Goal: Task Accomplishment & Management: Complete application form

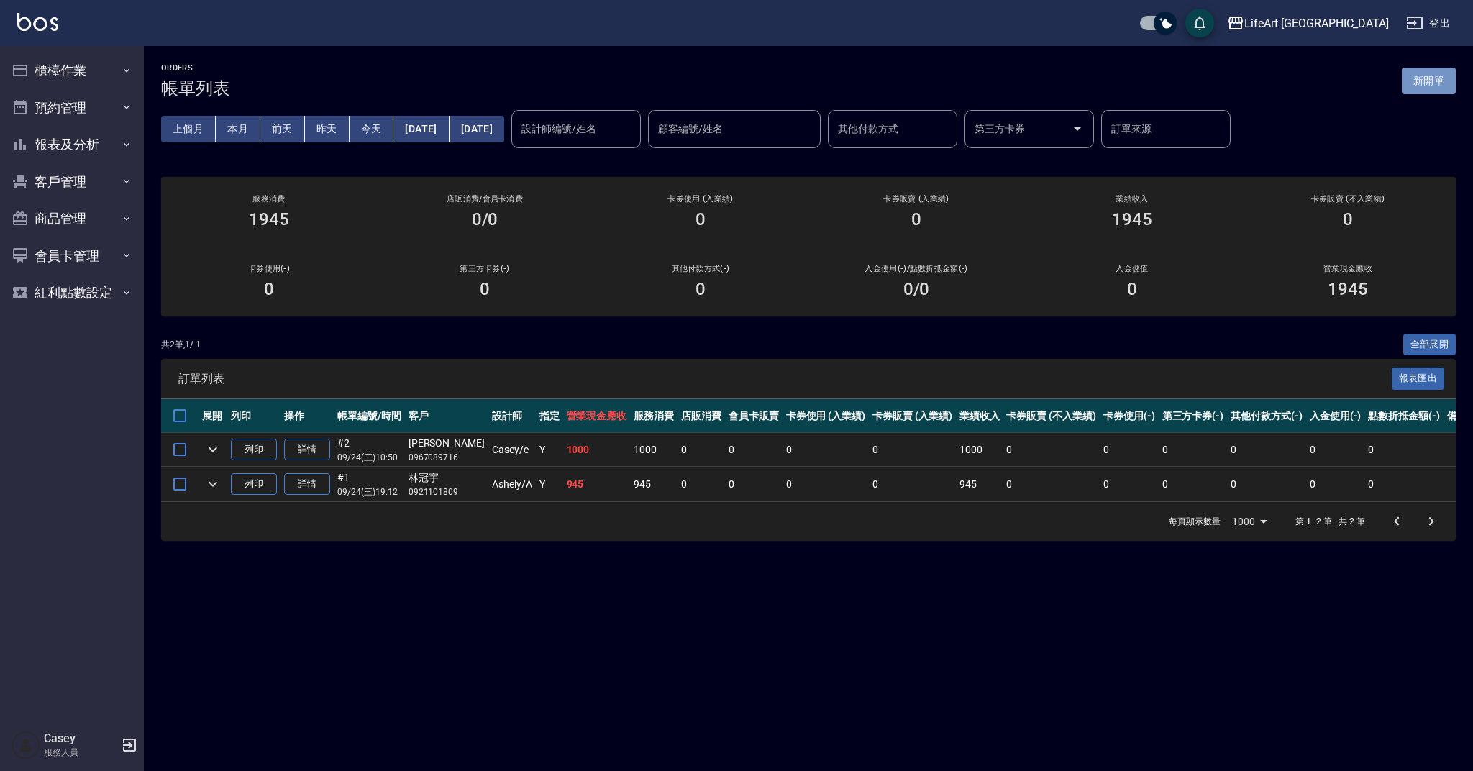
click at [1414, 73] on button "新開單" at bounding box center [1429, 81] width 54 height 27
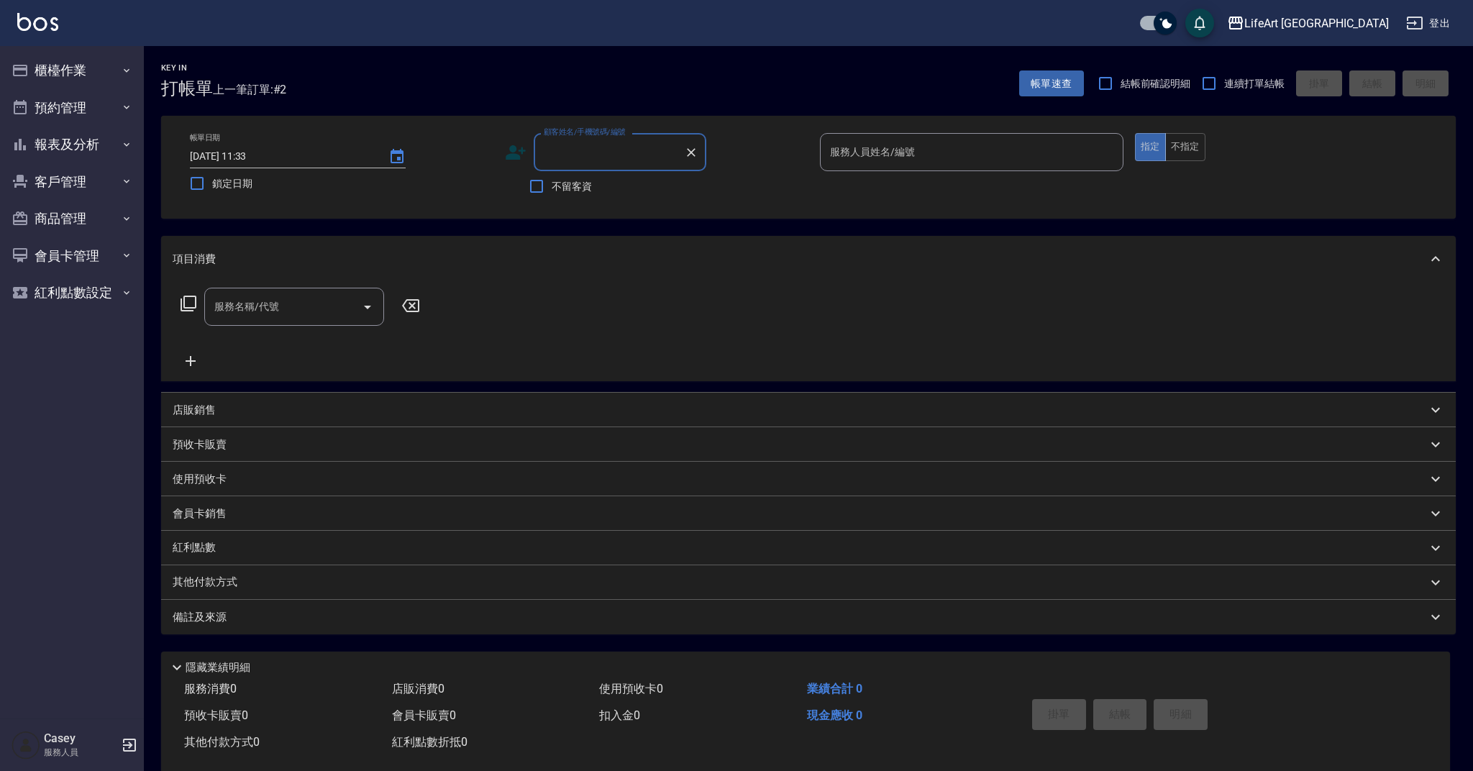
click at [616, 150] on input "顧客姓名/手機號碼/編號" at bounding box center [609, 152] width 138 height 25
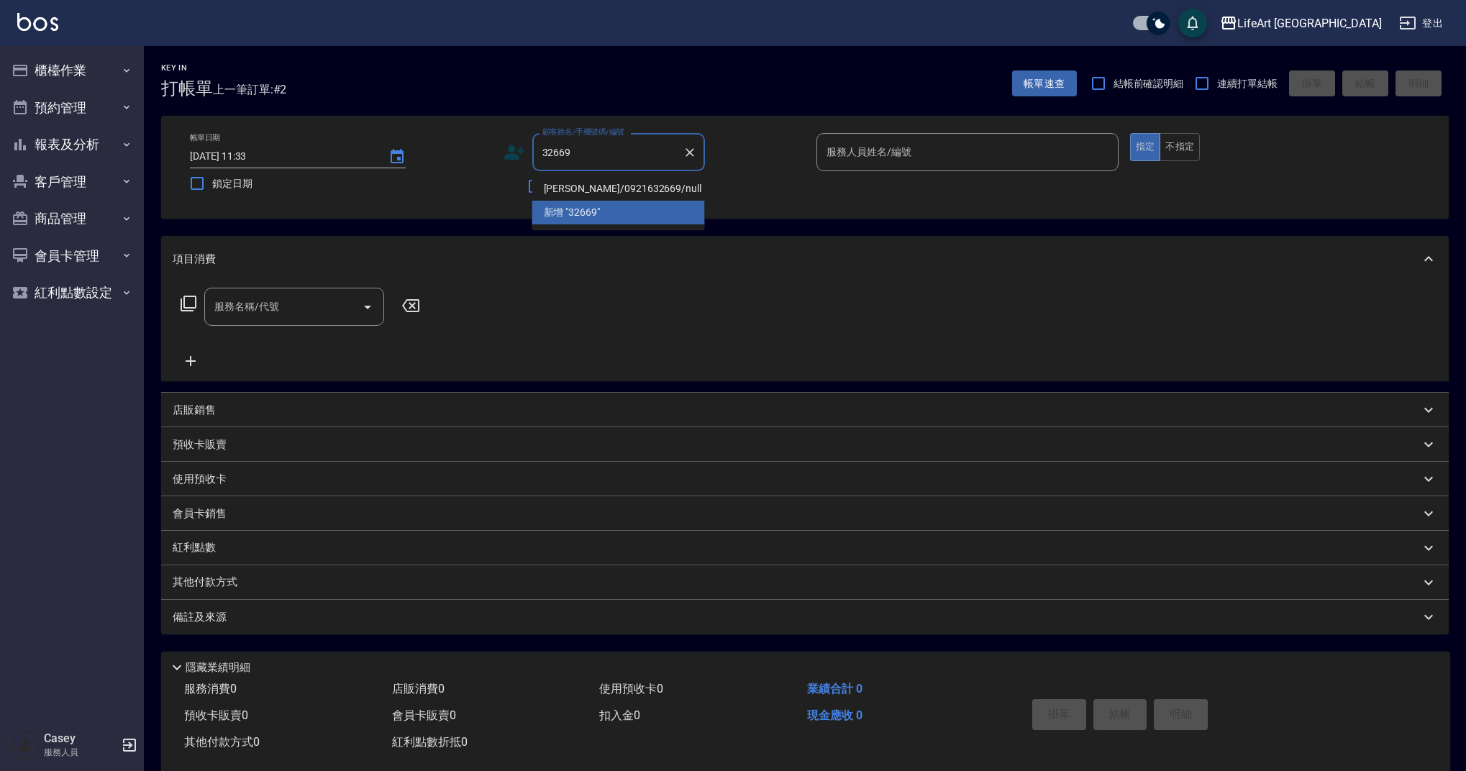
click at [656, 191] on li "[PERSON_NAME]/0921632669/null" at bounding box center [618, 189] width 173 height 24
type input "[PERSON_NAME]/0921632669/null"
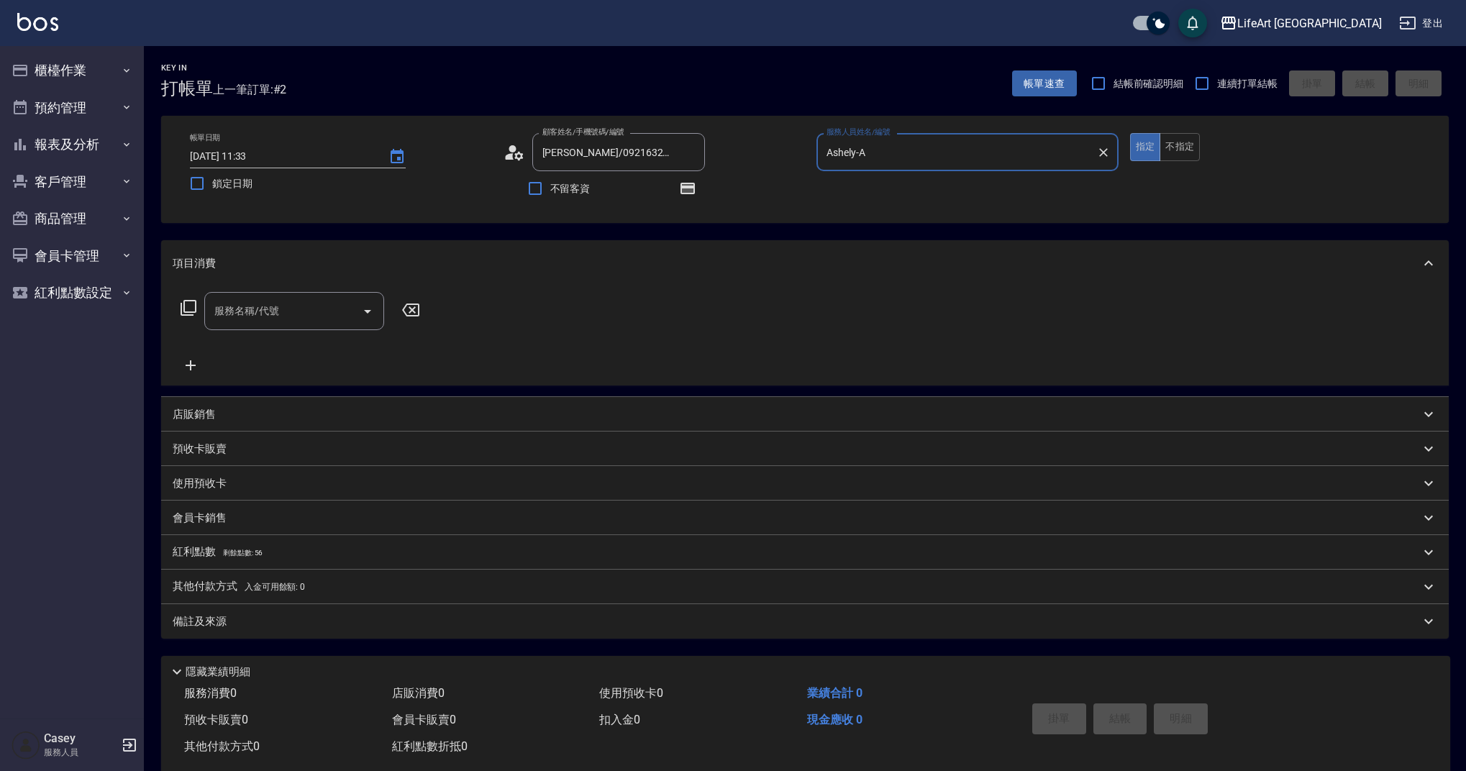
type input "Ashely-A"
click at [678, 191] on button "button" at bounding box center [687, 188] width 35 height 35
click at [694, 191] on icon "button" at bounding box center [687, 189] width 14 height 12
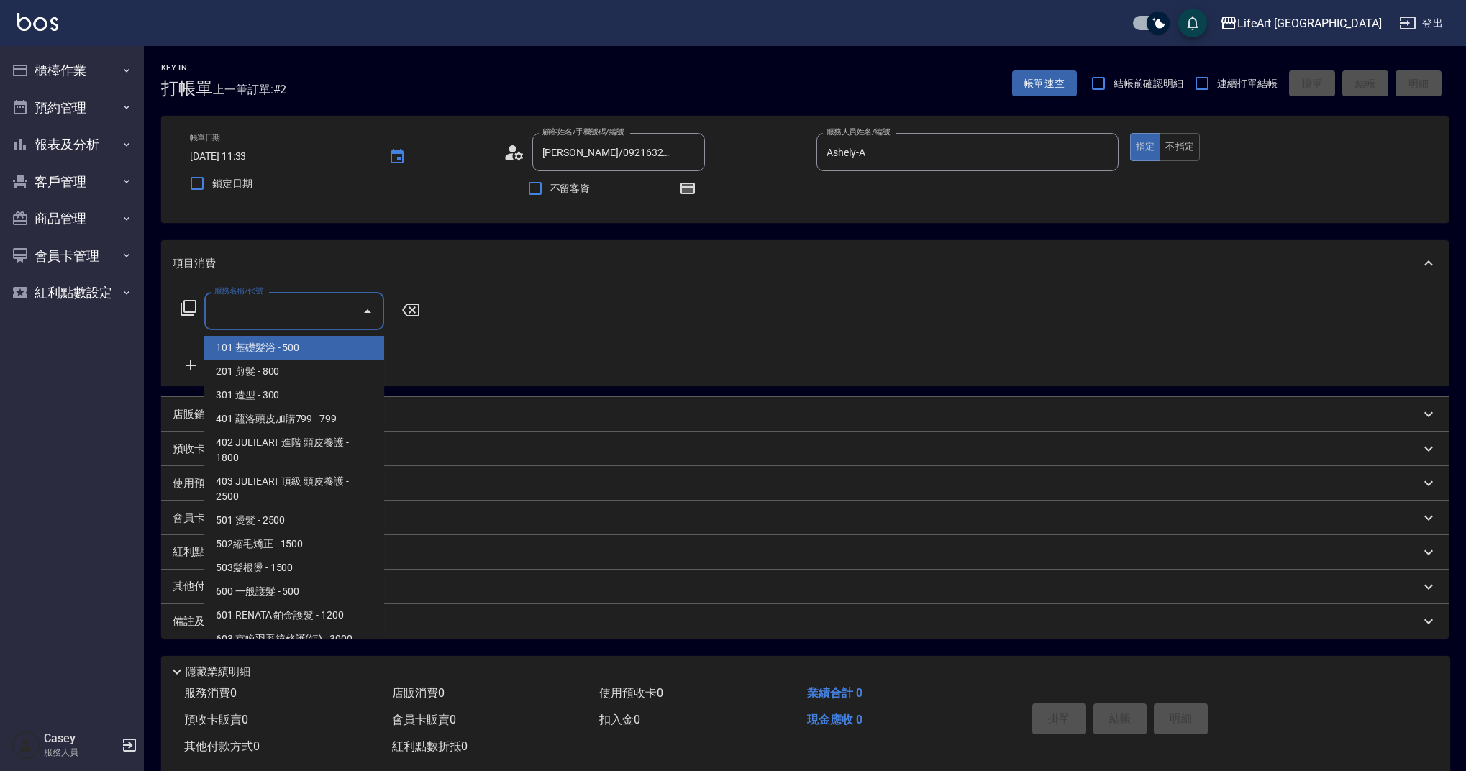
drag, startPoint x: 247, startPoint y: 319, endPoint x: 258, endPoint y: 380, distance: 61.4
click at [247, 319] on input "服務名稱/代號" at bounding box center [283, 310] width 145 height 25
click at [258, 380] on span "201 剪髮 - 800" at bounding box center [294, 372] width 180 height 24
type input "201 剪髮(201)"
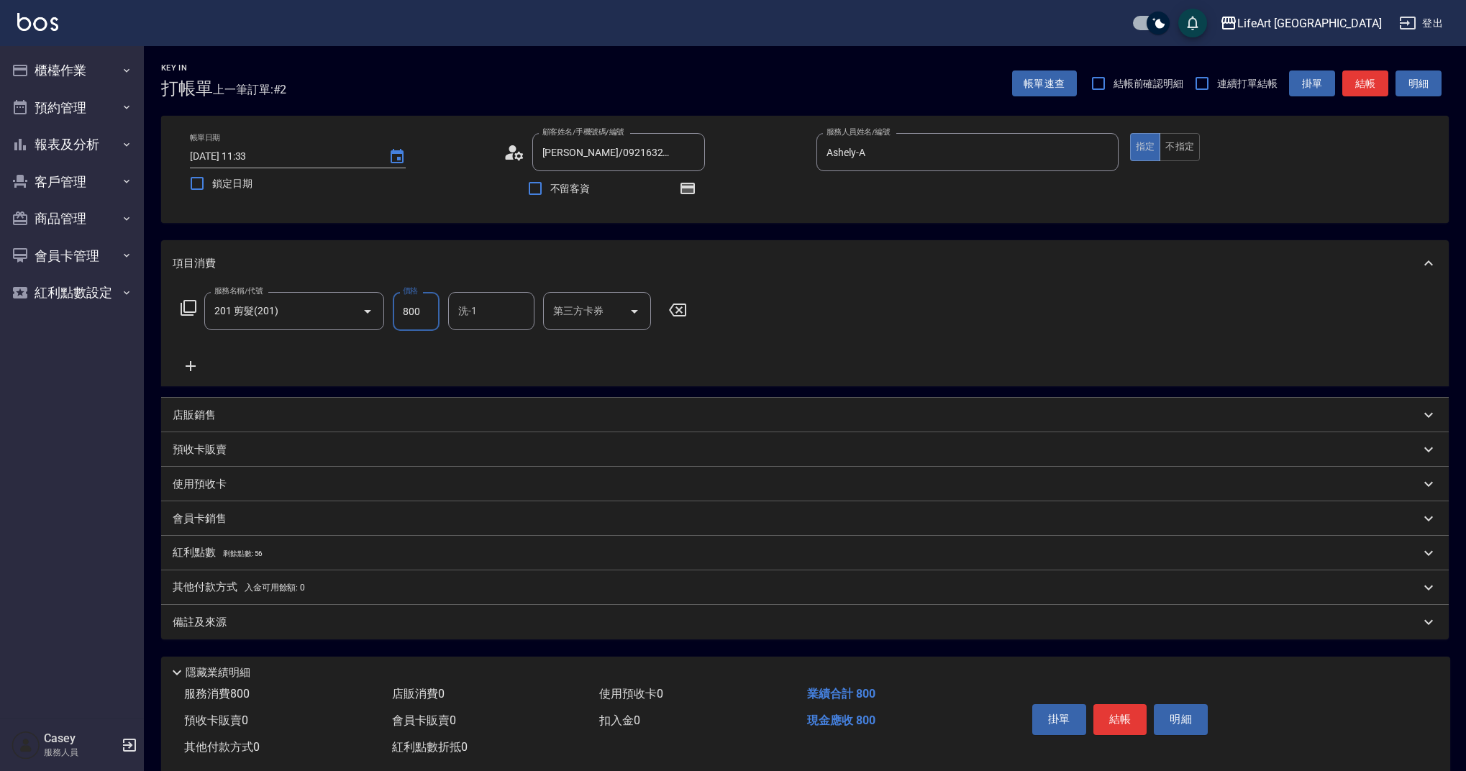
click at [435, 313] on input "800" at bounding box center [416, 311] width 47 height 39
type input "945"
click at [483, 308] on input "洗-1" at bounding box center [491, 310] width 73 height 25
click at [487, 338] on div "Lily (無代號)" at bounding box center [491, 348] width 86 height 24
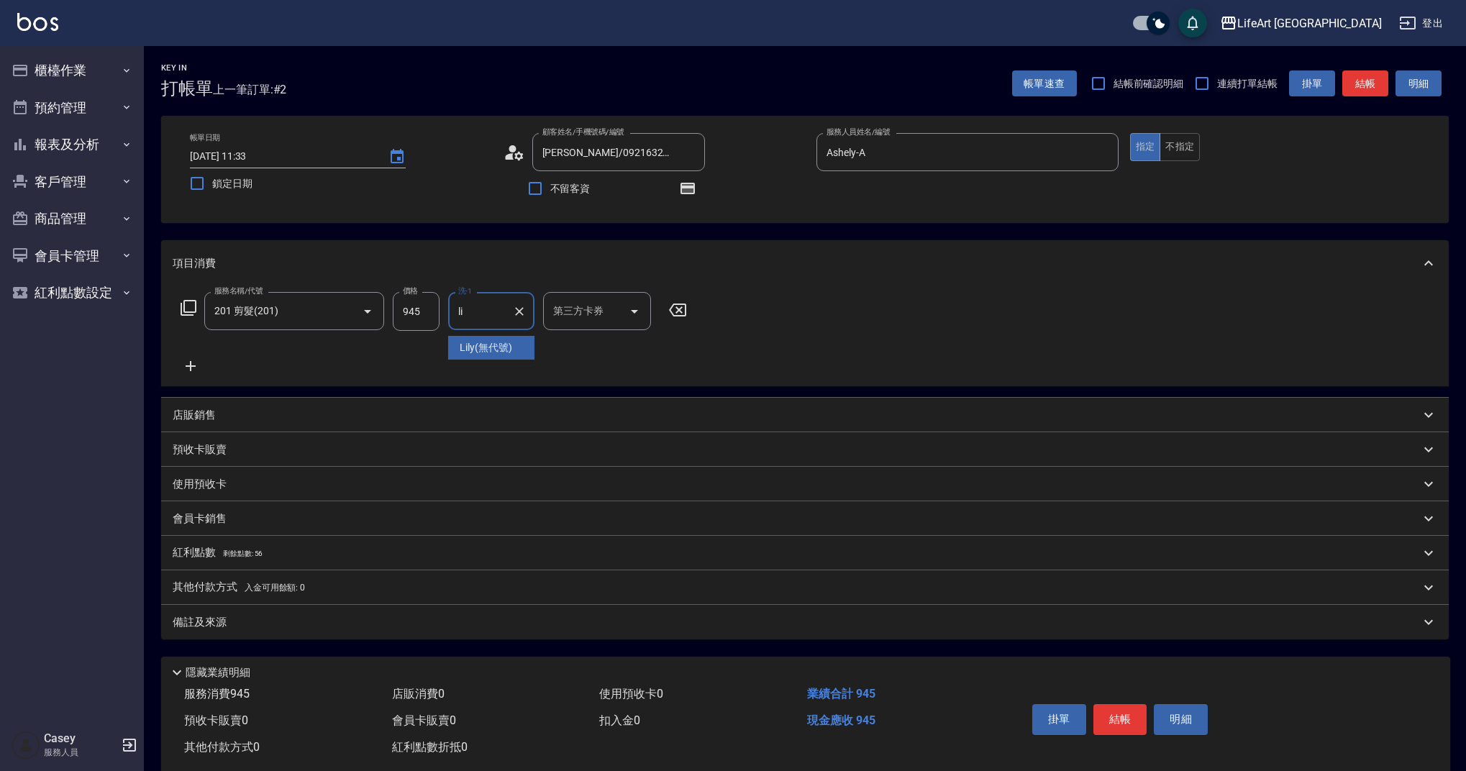
type input "Lily(無代號)"
click at [356, 621] on div "備註及來源" at bounding box center [796, 622] width 1247 height 15
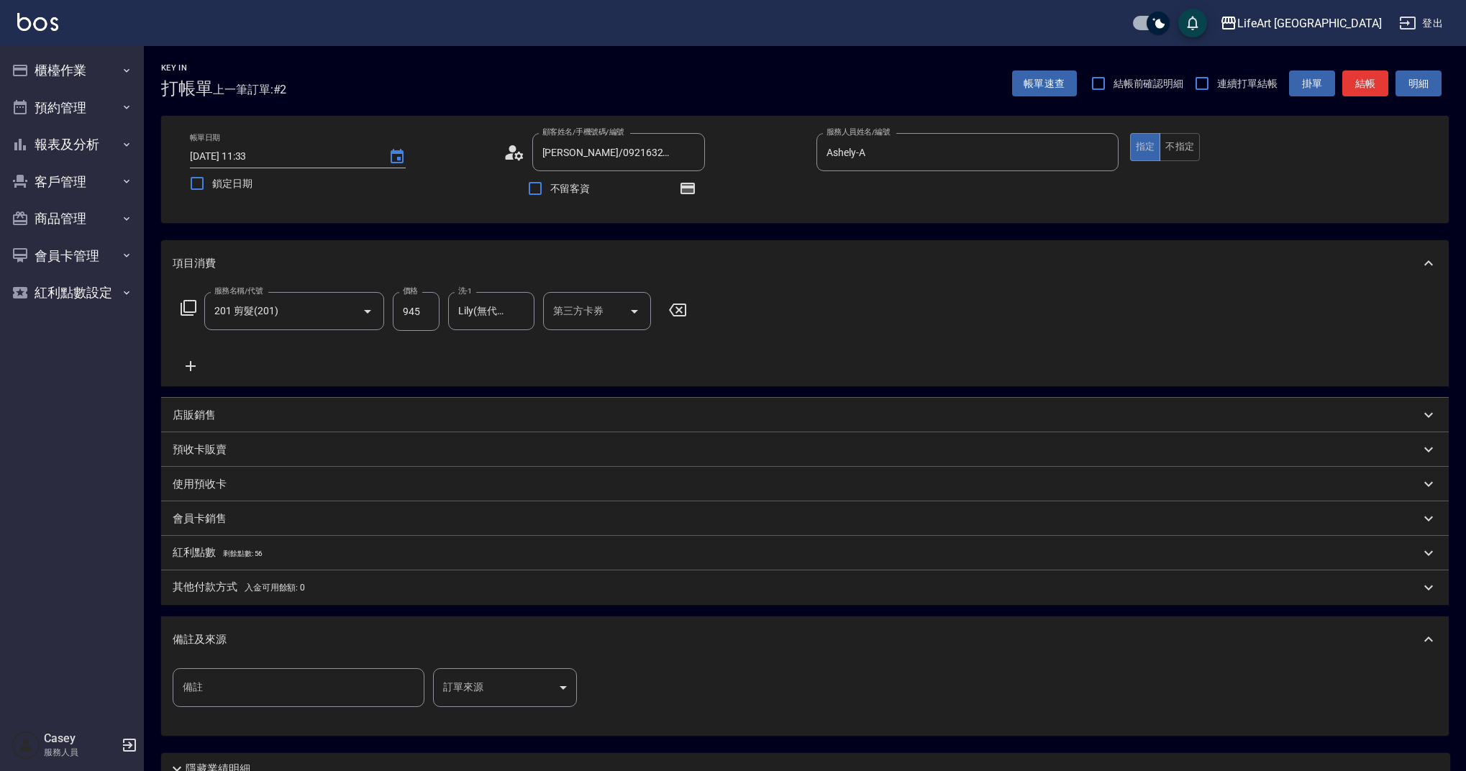
click at [511, 690] on body "LifeArt 蘆洲 登出 櫃檯作業 打帳單 帳單列表 現金收支登錄 高階收支登錄 材料自購登錄 每日結帳 排班表 現場電腦打卡 預約管理 預約管理 單日預約…" at bounding box center [733, 446] width 1466 height 892
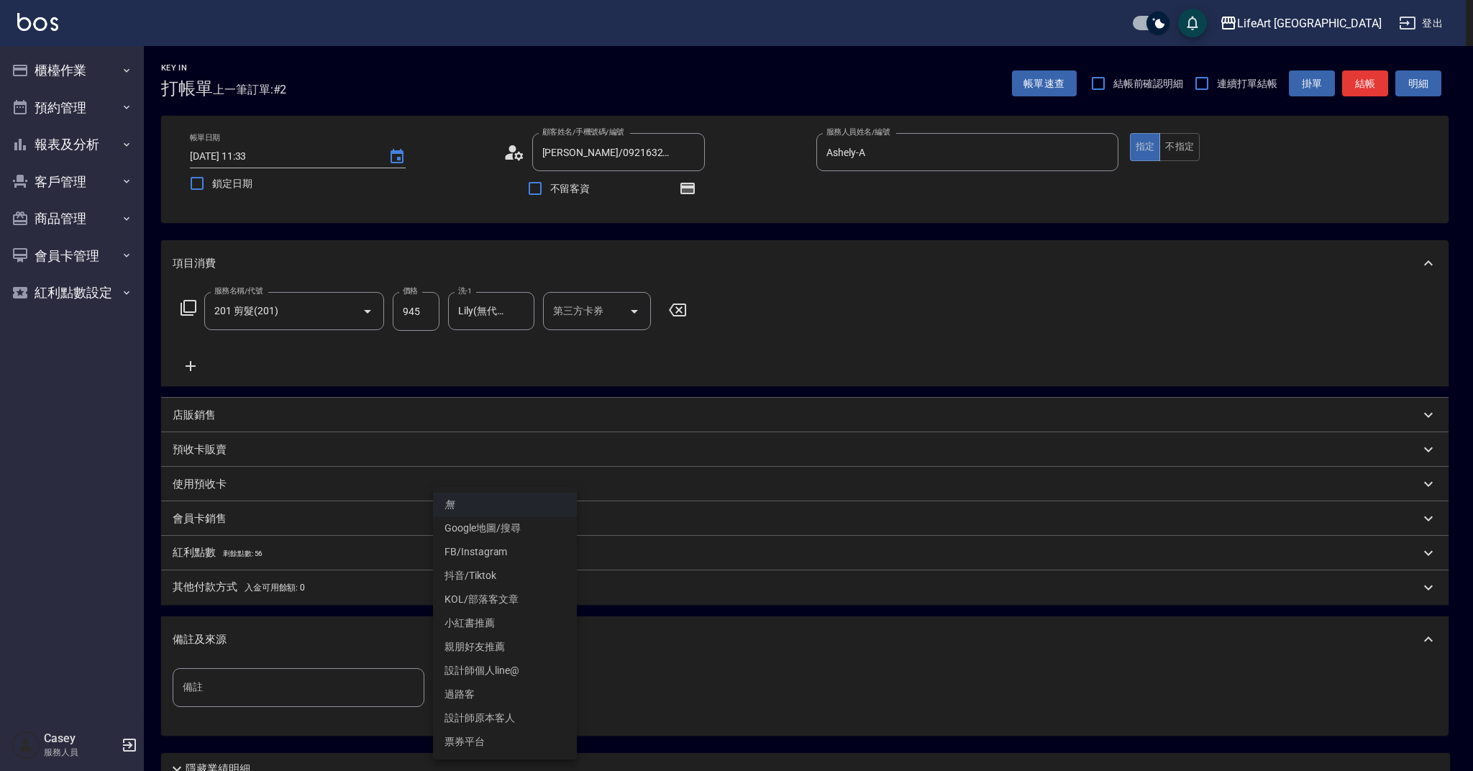
click at [489, 725] on li "設計師原本客人" at bounding box center [505, 718] width 144 height 24
type input "設計師原本客人"
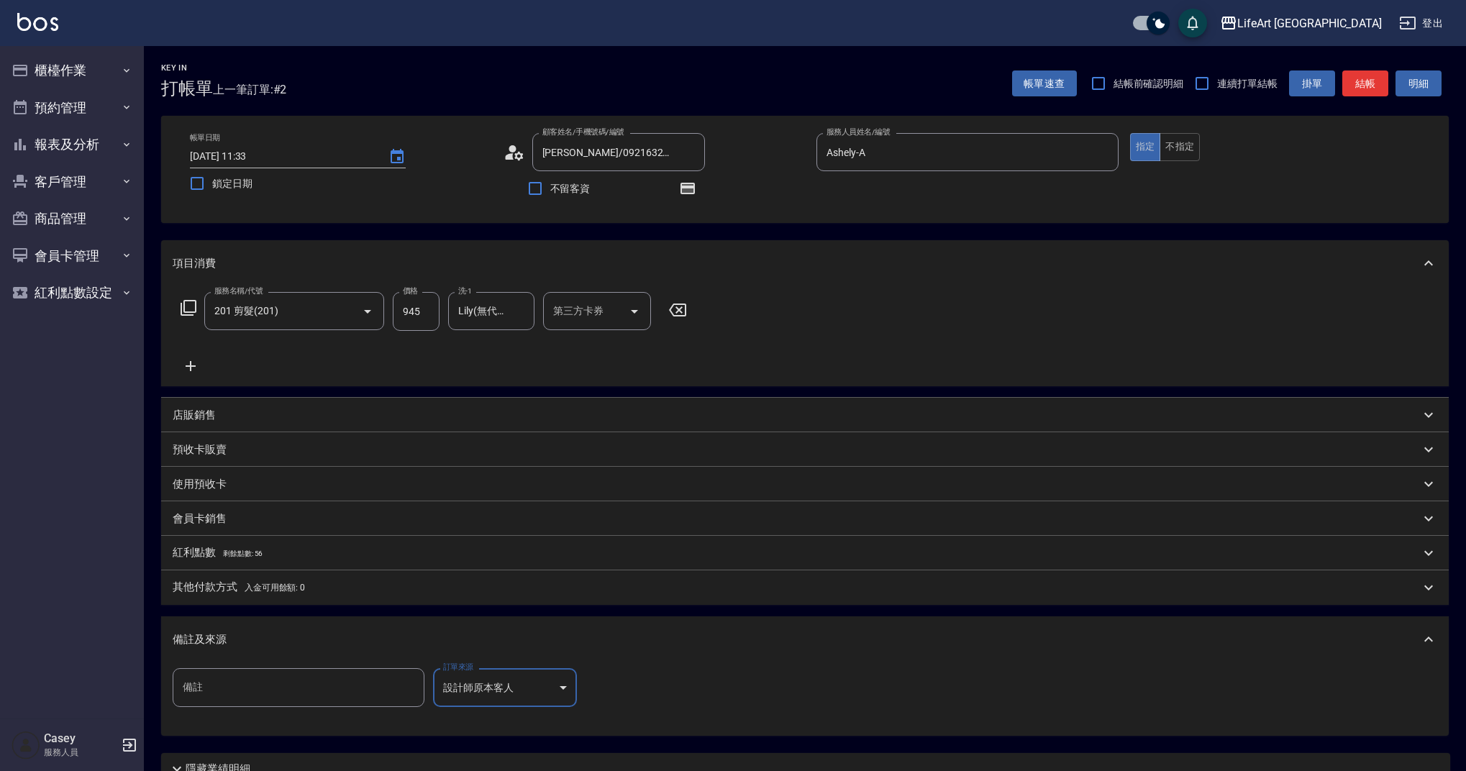
click at [262, 549] on span "剩餘點數: 56" at bounding box center [243, 553] width 40 height 8
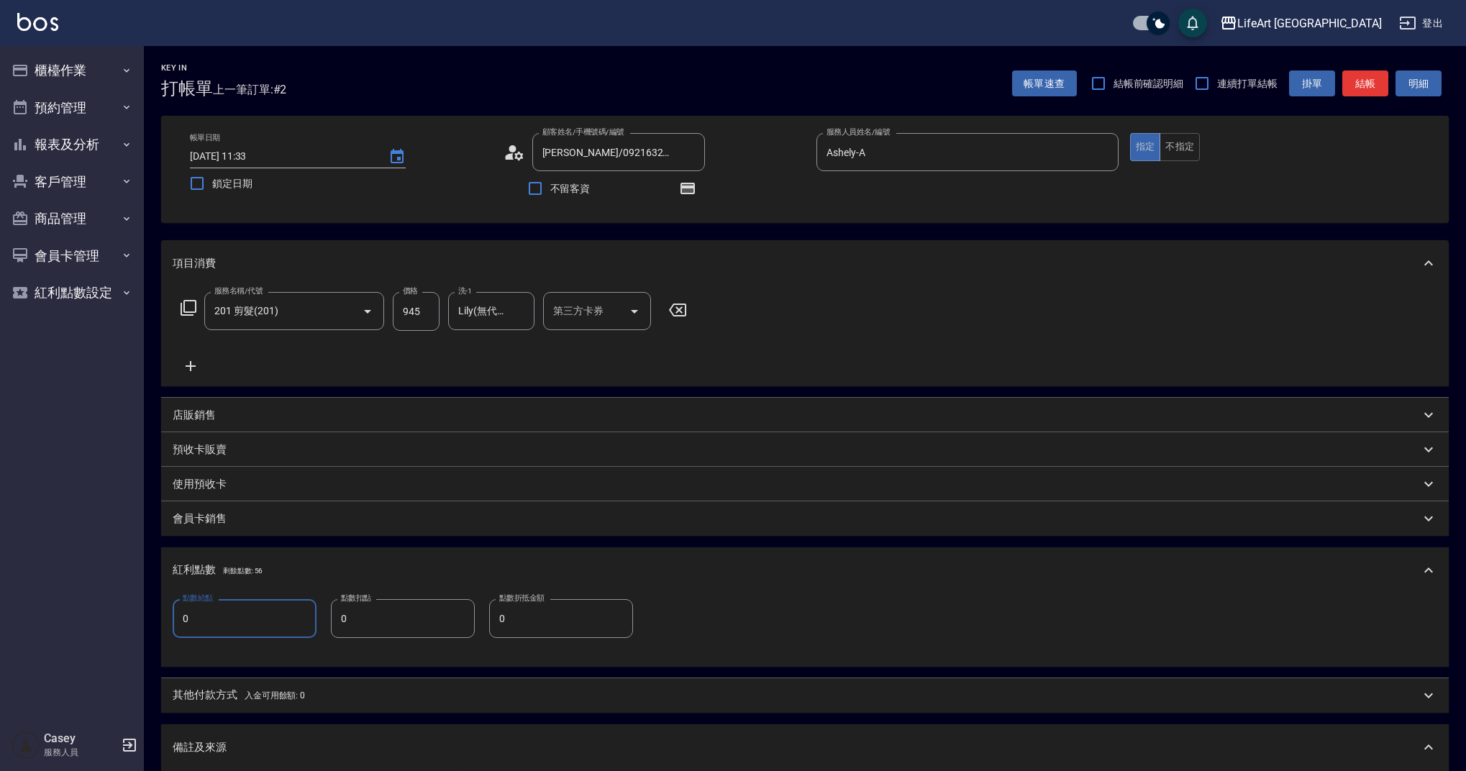
click at [256, 606] on input "0" at bounding box center [245, 618] width 144 height 39
type input "1"
click at [1359, 79] on button "結帳" at bounding box center [1365, 83] width 46 height 27
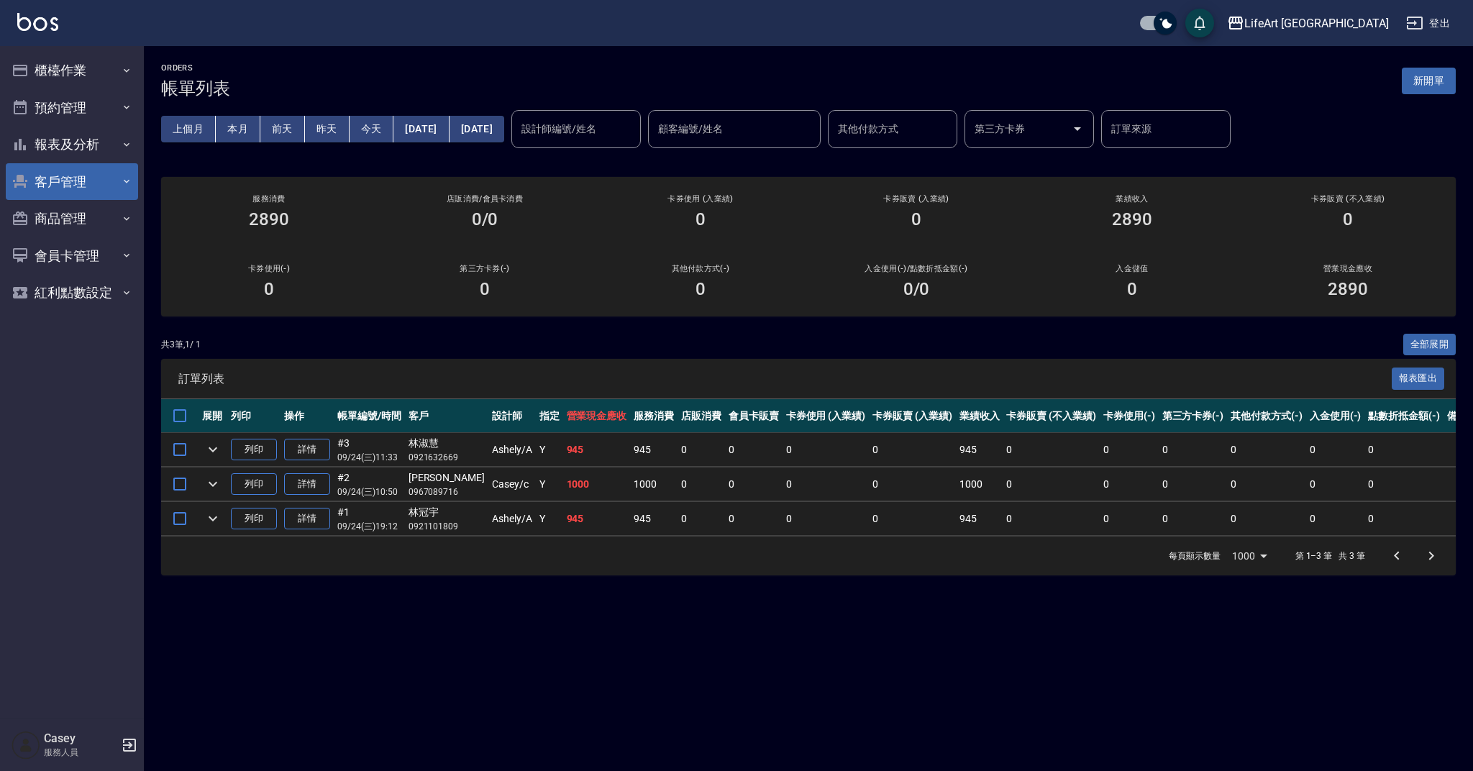
click at [86, 170] on button "客戶管理" at bounding box center [72, 181] width 132 height 37
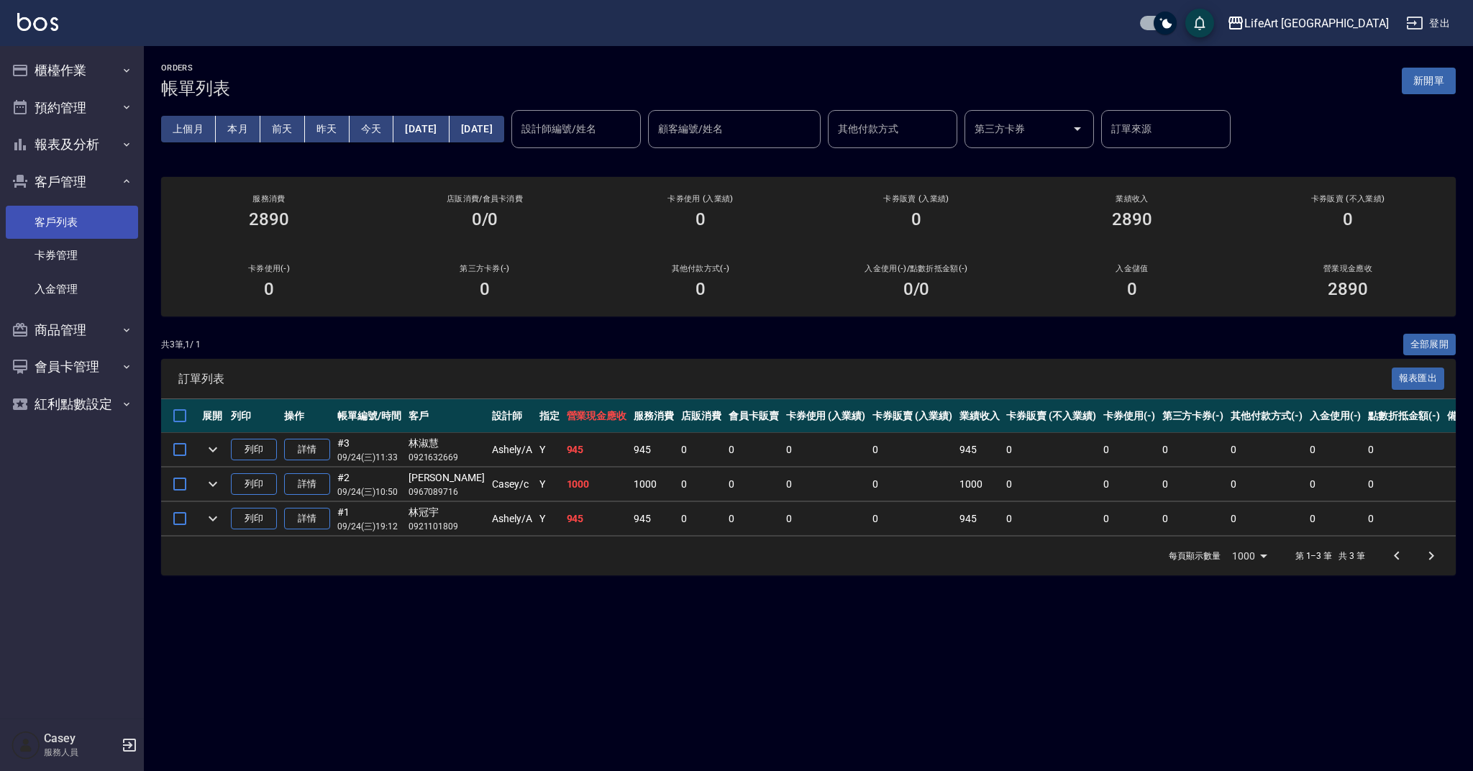
click at [117, 227] on link "客戶列表" at bounding box center [72, 222] width 132 height 33
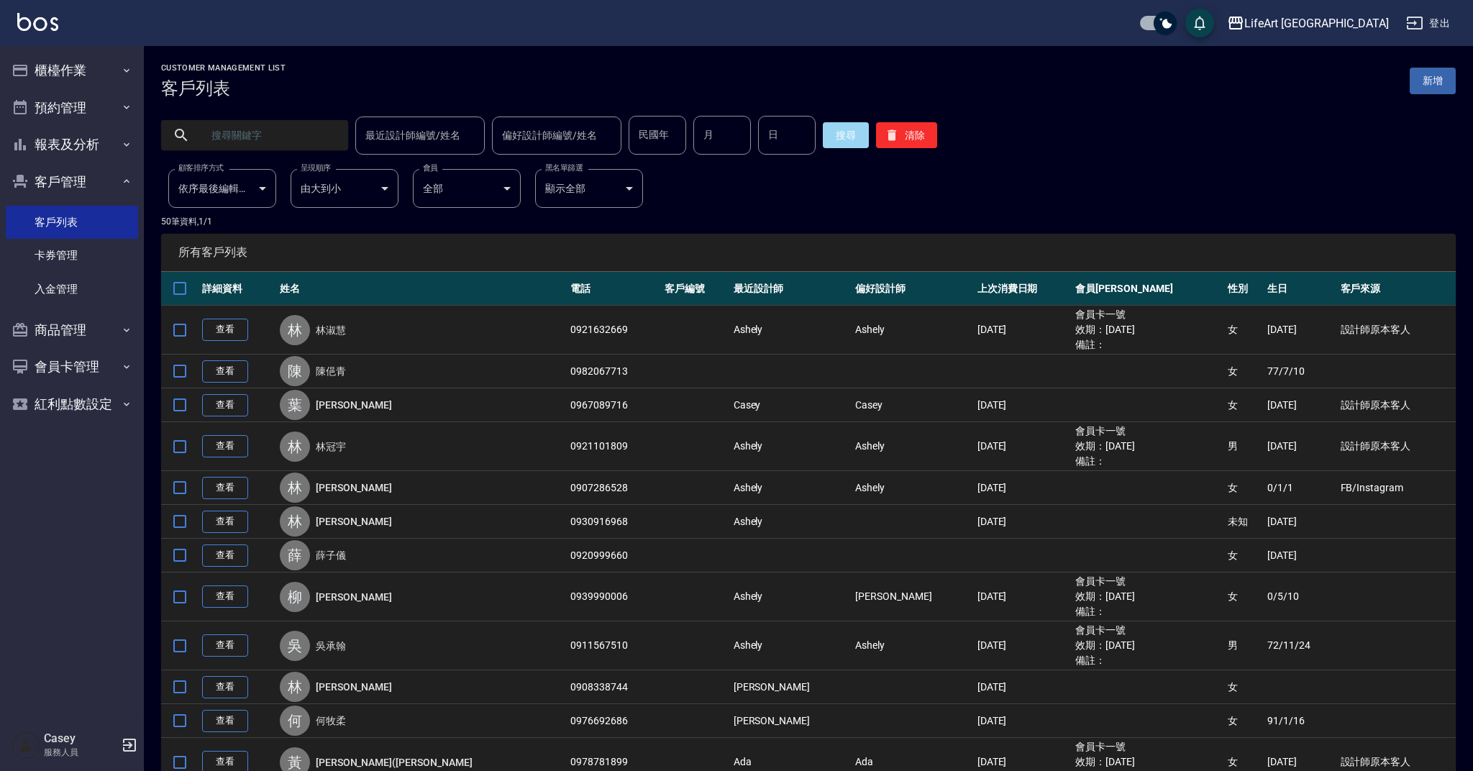
click at [300, 137] on input "text" at bounding box center [268, 135] width 135 height 39
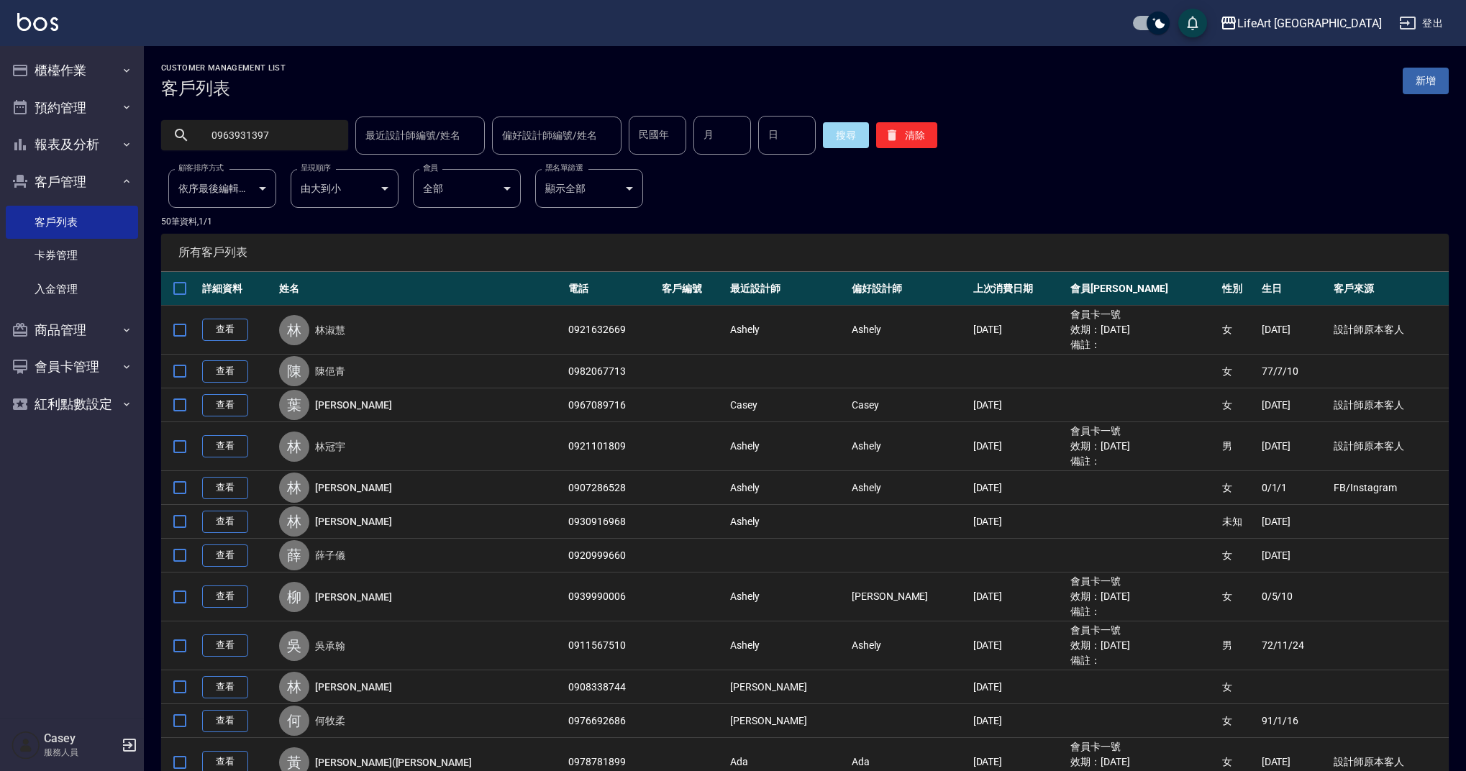
type input "0963931397"
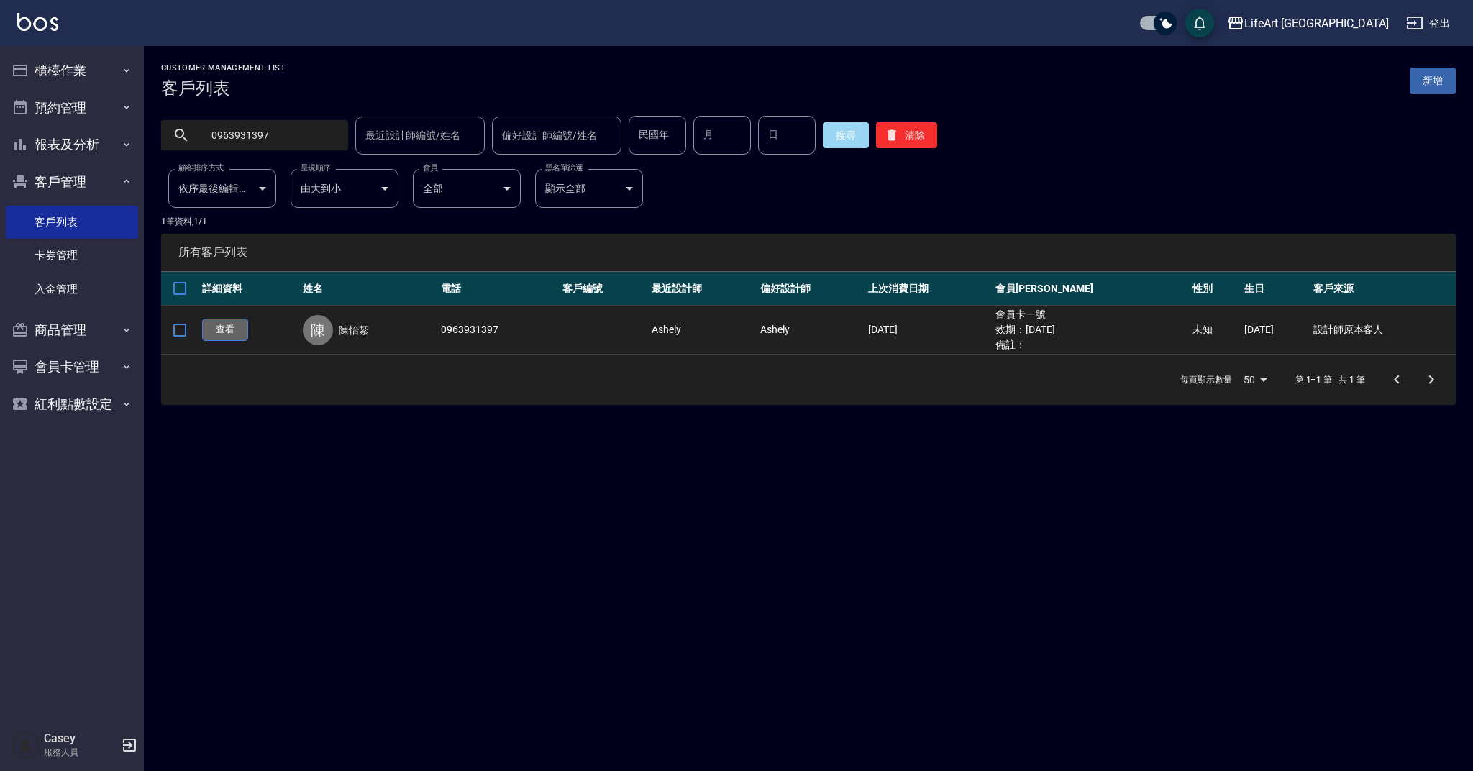
click at [237, 322] on link "查看" at bounding box center [225, 330] width 46 height 22
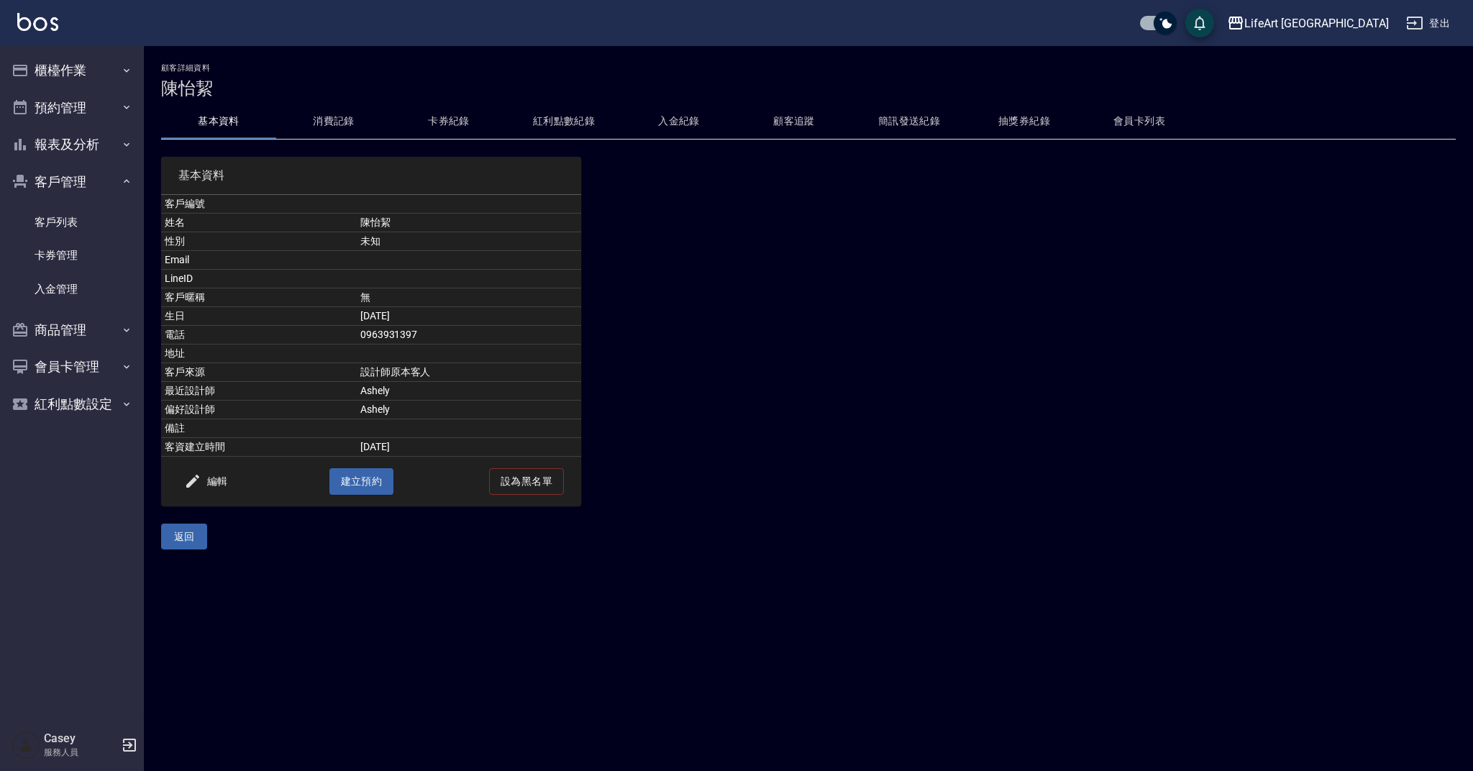
click at [347, 119] on button "消費記錄" at bounding box center [333, 121] width 115 height 35
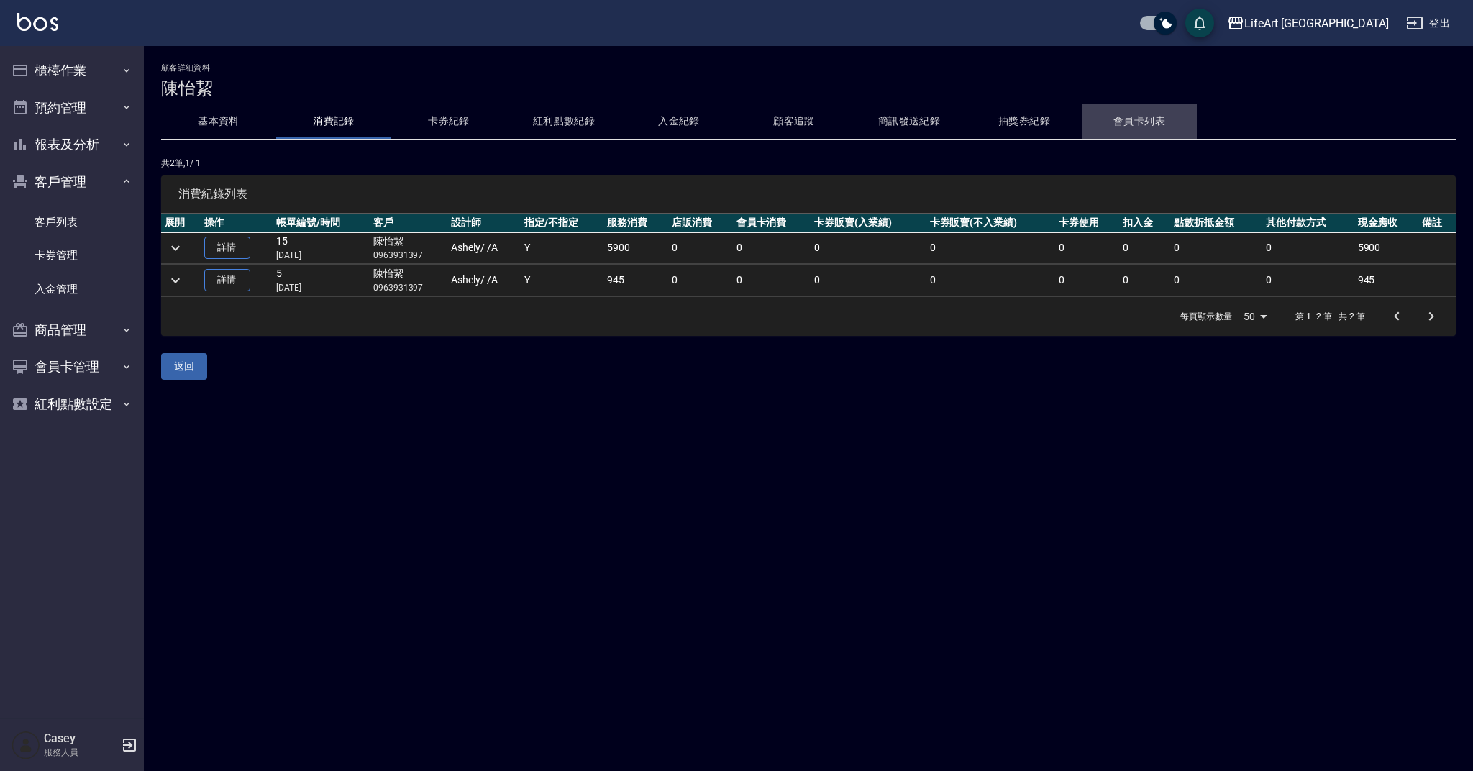
click at [1156, 117] on button "會員卡列表" at bounding box center [1139, 121] width 115 height 35
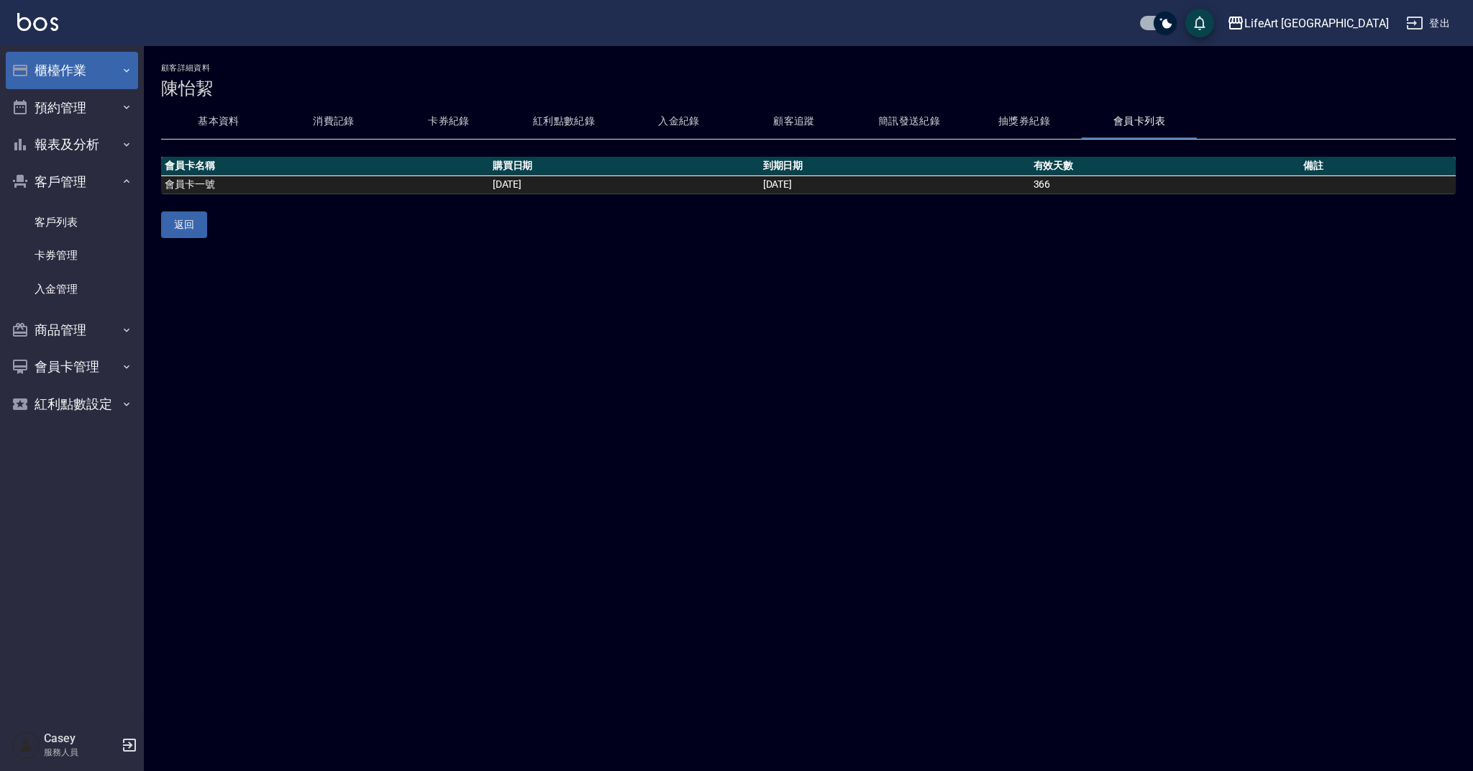
click at [62, 65] on button "櫃檯作業" at bounding box center [72, 70] width 132 height 37
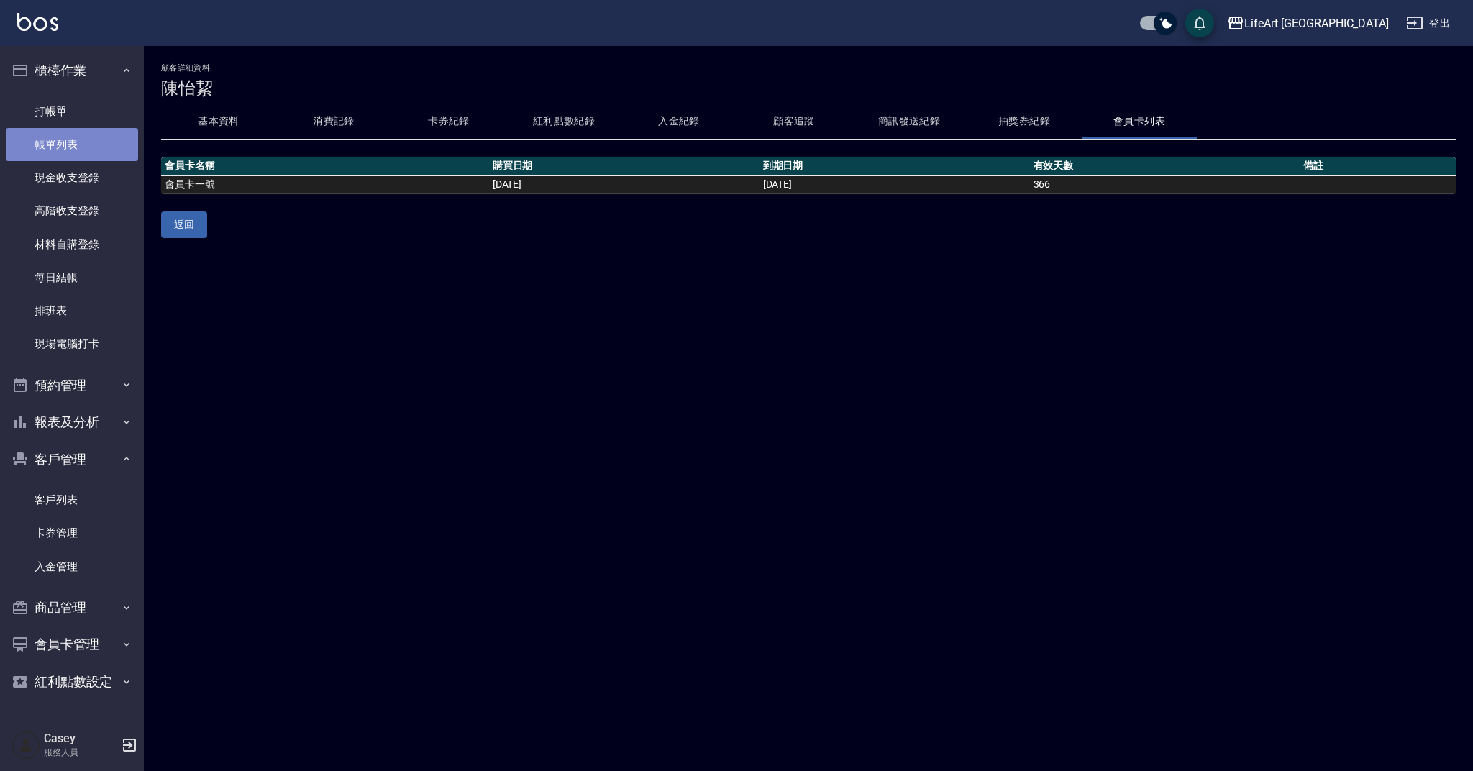
click at [96, 140] on link "帳單列表" at bounding box center [72, 144] width 132 height 33
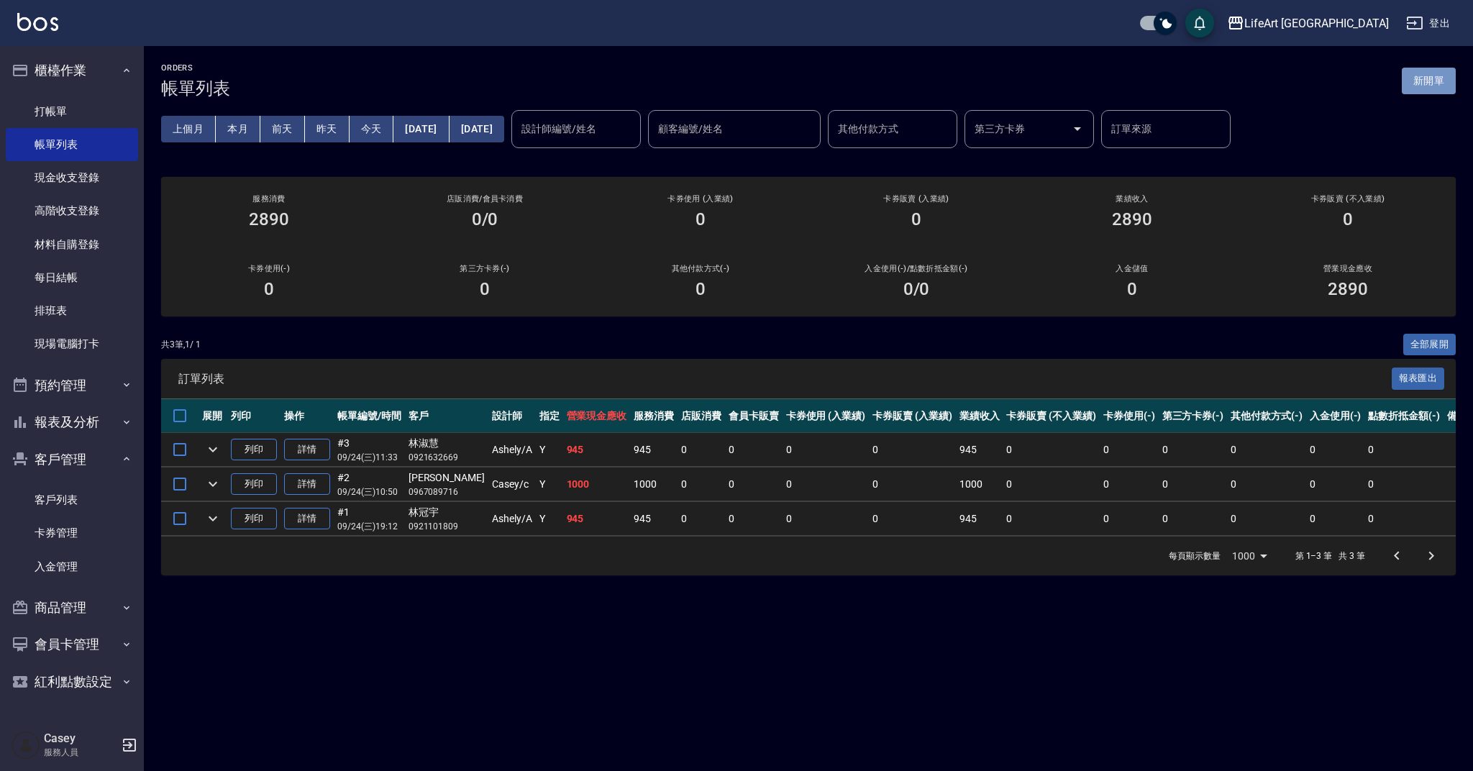
click at [1437, 79] on button "新開單" at bounding box center [1429, 81] width 54 height 27
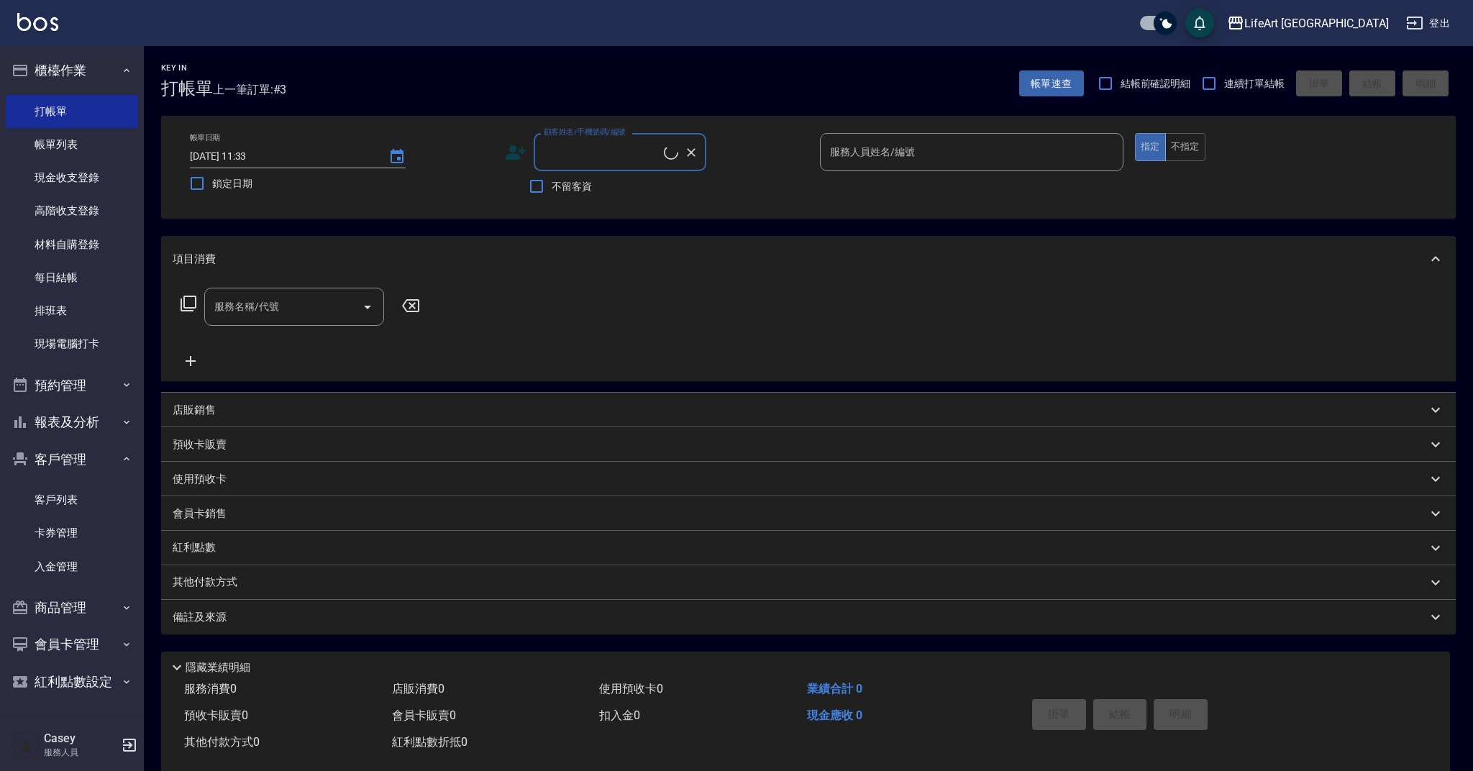
click at [598, 155] on input "顧客姓名/手機號碼/編號" at bounding box center [602, 152] width 124 height 25
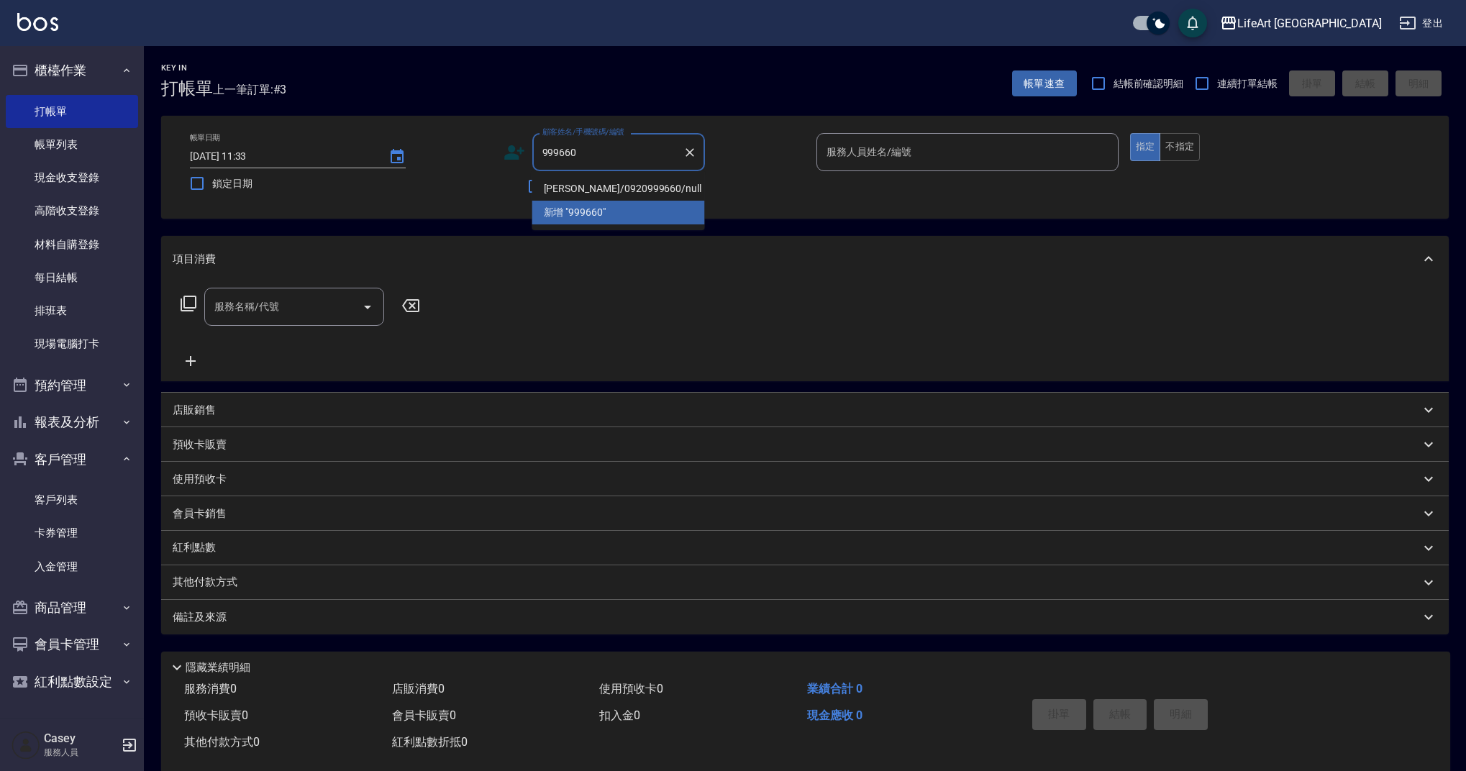
click at [629, 183] on li "[PERSON_NAME]/0920999660/null" at bounding box center [618, 189] width 173 height 24
type input "[PERSON_NAME]/0920999660/null"
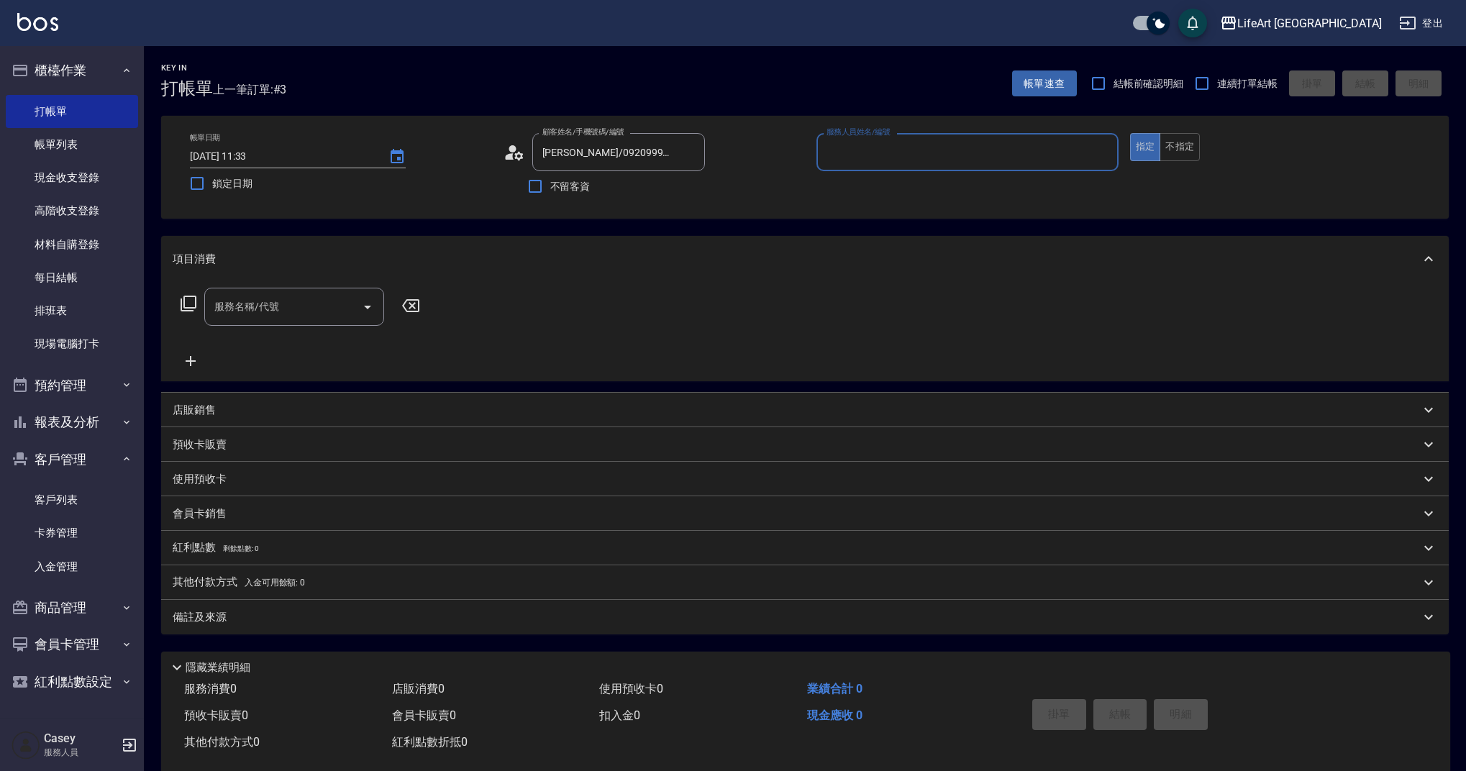
click at [872, 163] on input "服務人員姓名/編號" at bounding box center [967, 152] width 289 height 25
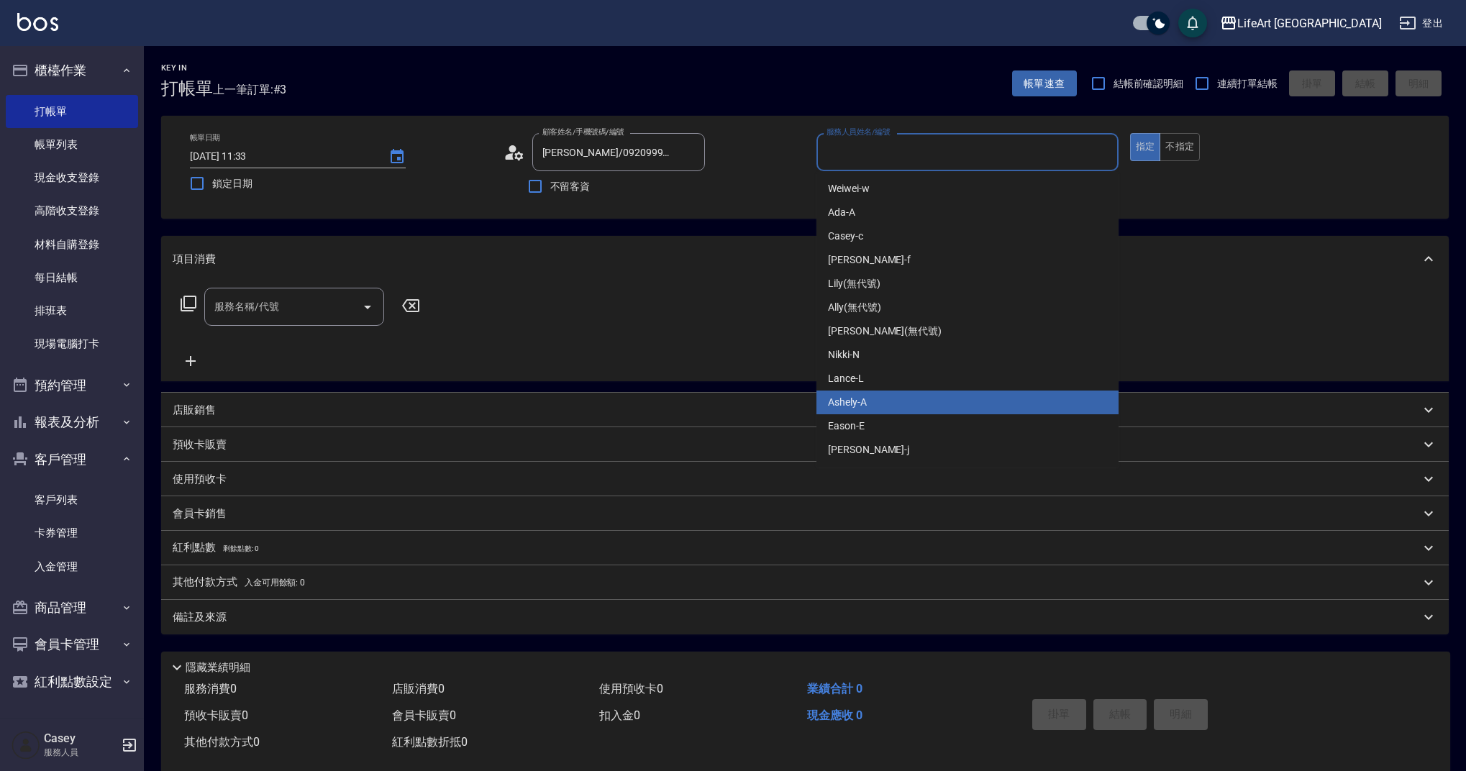
click at [902, 394] on div "Ashely -A" at bounding box center [967, 403] width 302 height 24
type input "Ashely-A"
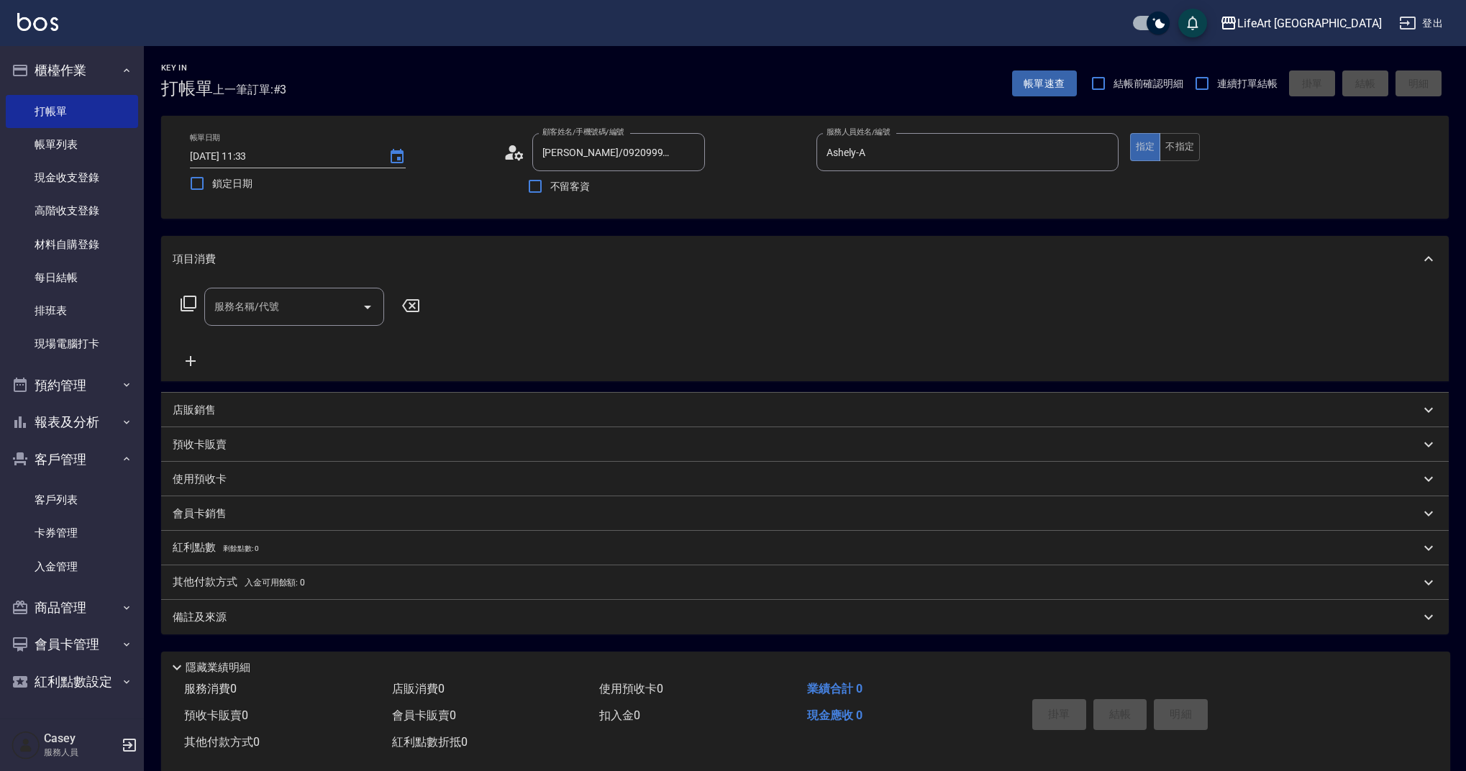
click at [519, 156] on icon at bounding box center [514, 153] width 22 height 22
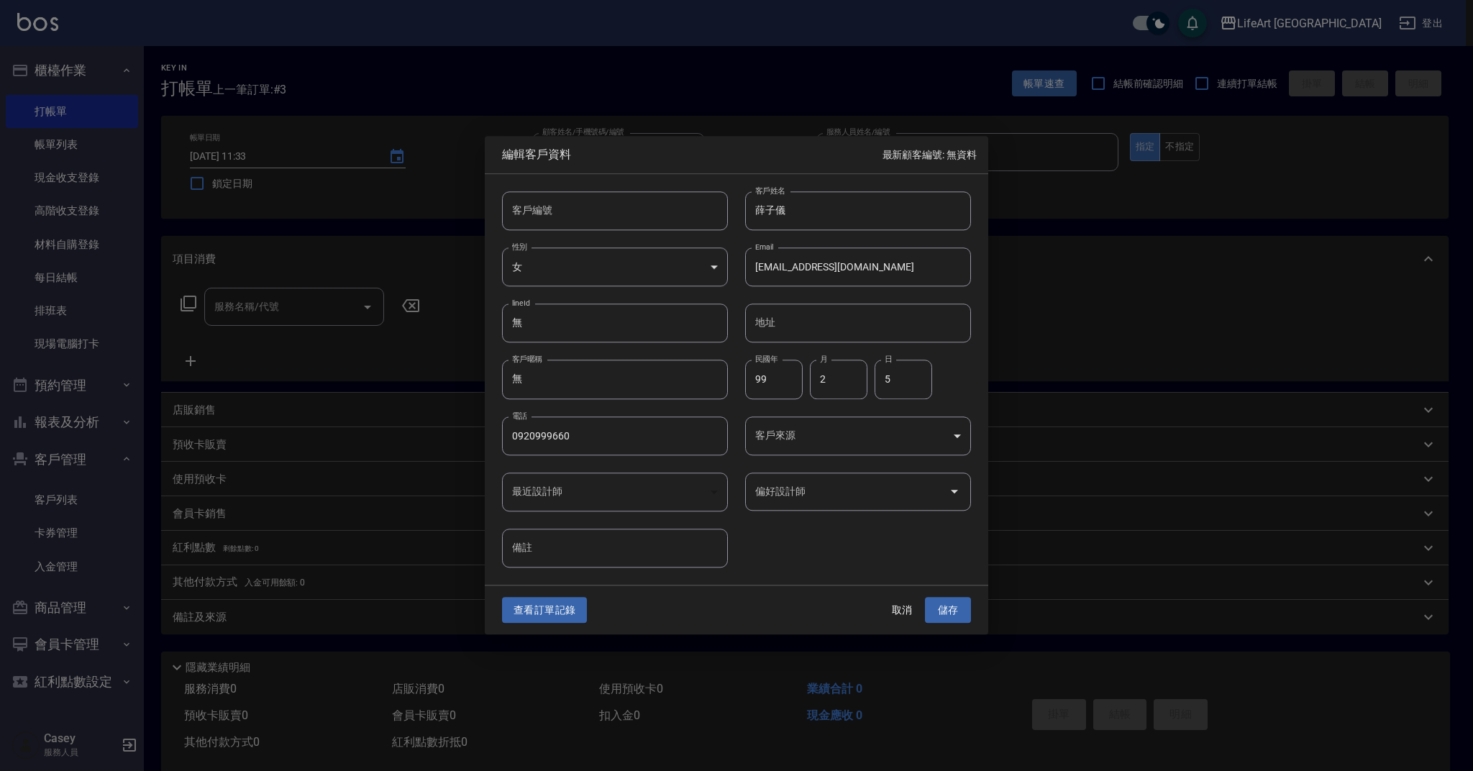
click at [846, 446] on body "LifeArt 蘆洲 登出 櫃檯作業 打帳單 帳單列表 現金收支登錄 高階收支登錄 材料自購登錄 每日結帳 排班表 現場電腦打卡 預約管理 預約管理 單日預約…" at bounding box center [736, 395] width 1473 height 790
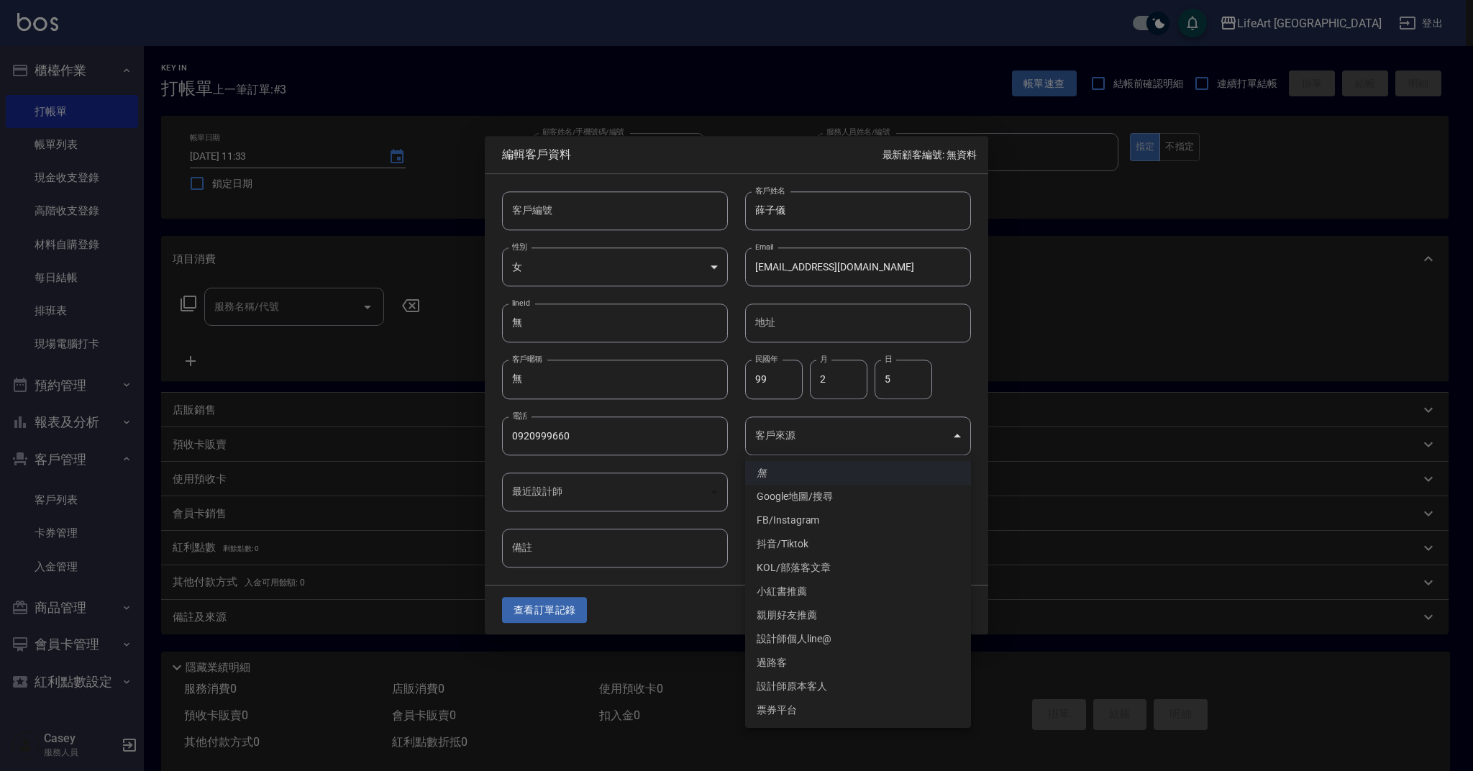
click at [834, 516] on li "FB/Instagram" at bounding box center [858, 520] width 226 height 24
type input "FB/Instagram"
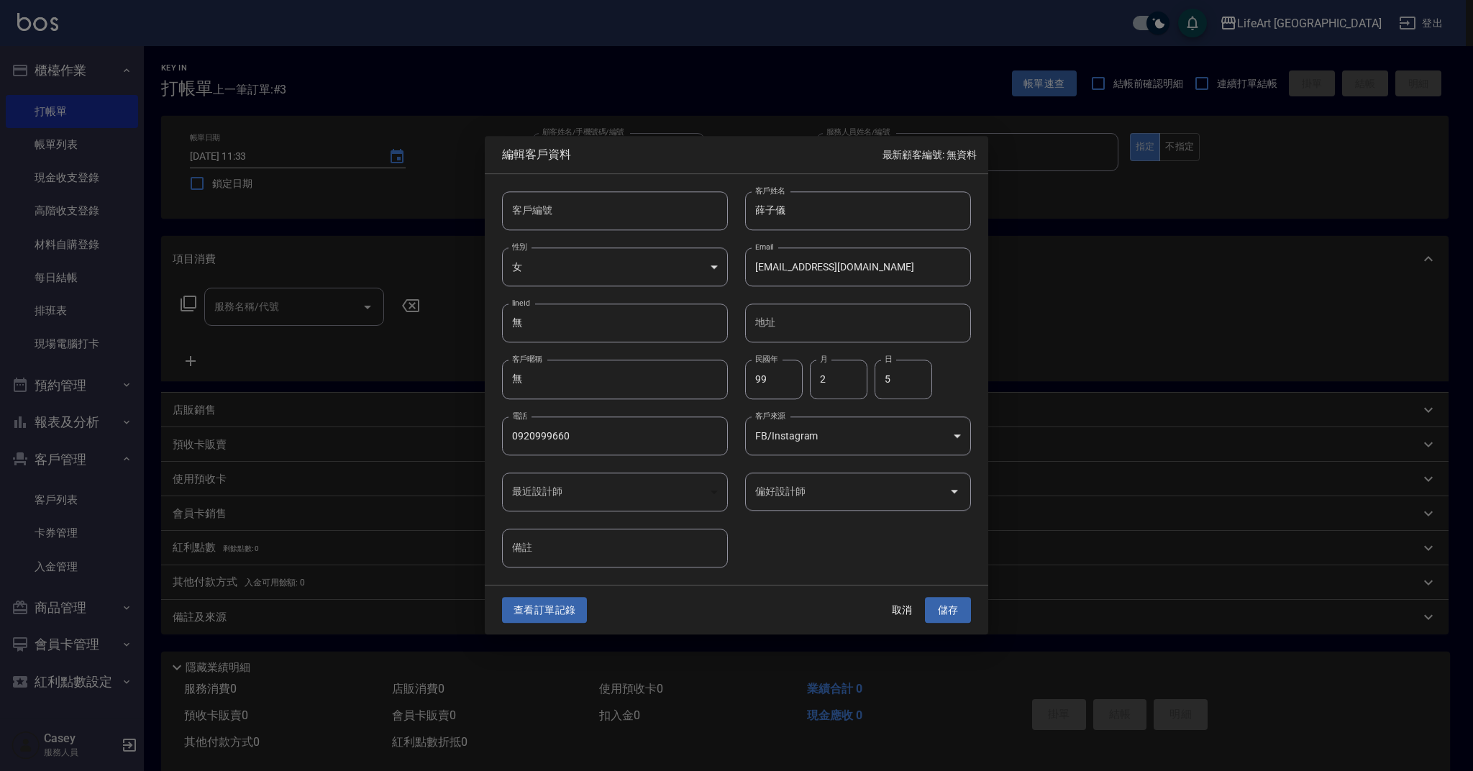
click at [839, 483] on input "偏好設計師" at bounding box center [847, 491] width 191 height 25
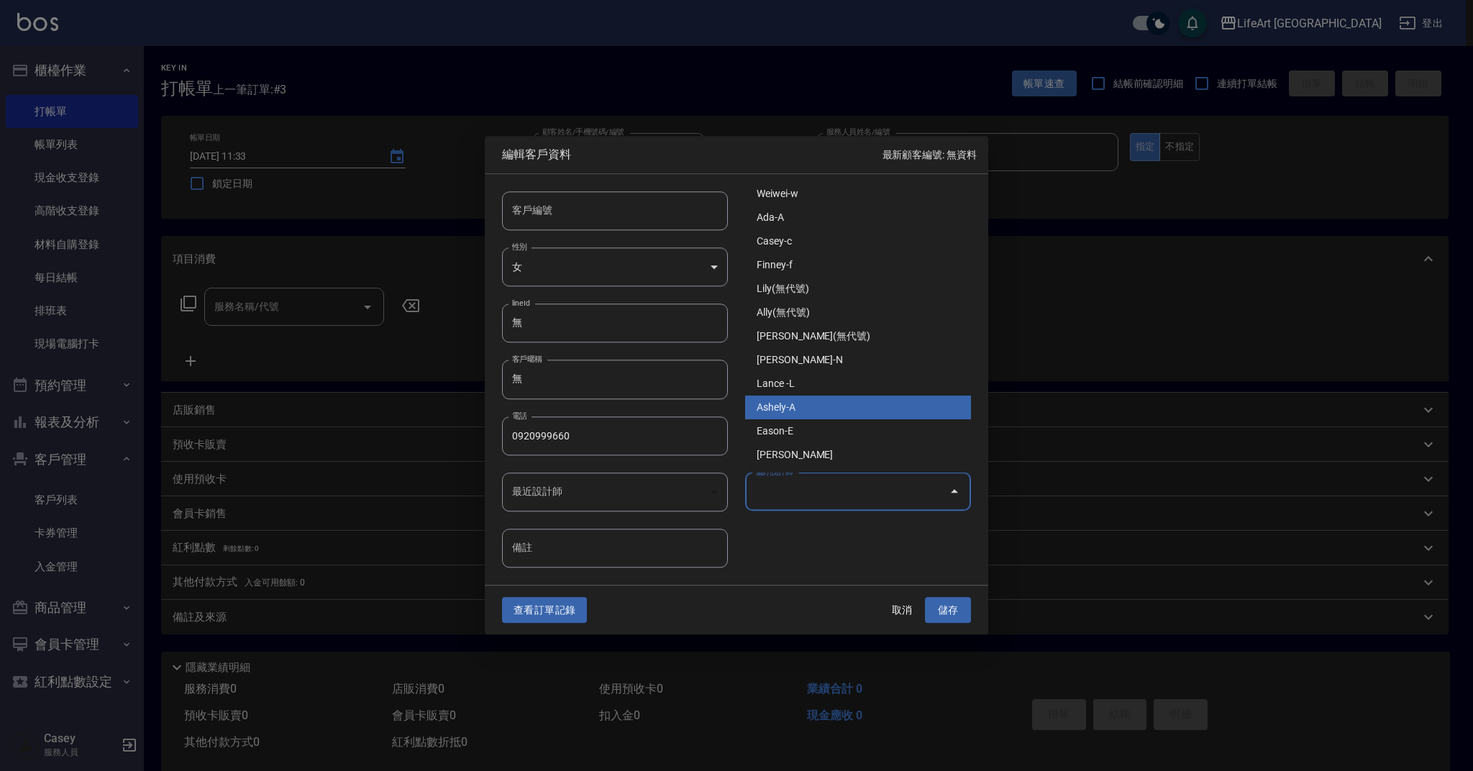
click at [836, 410] on li "Ashely-A" at bounding box center [858, 408] width 226 height 24
type input "Ashely"
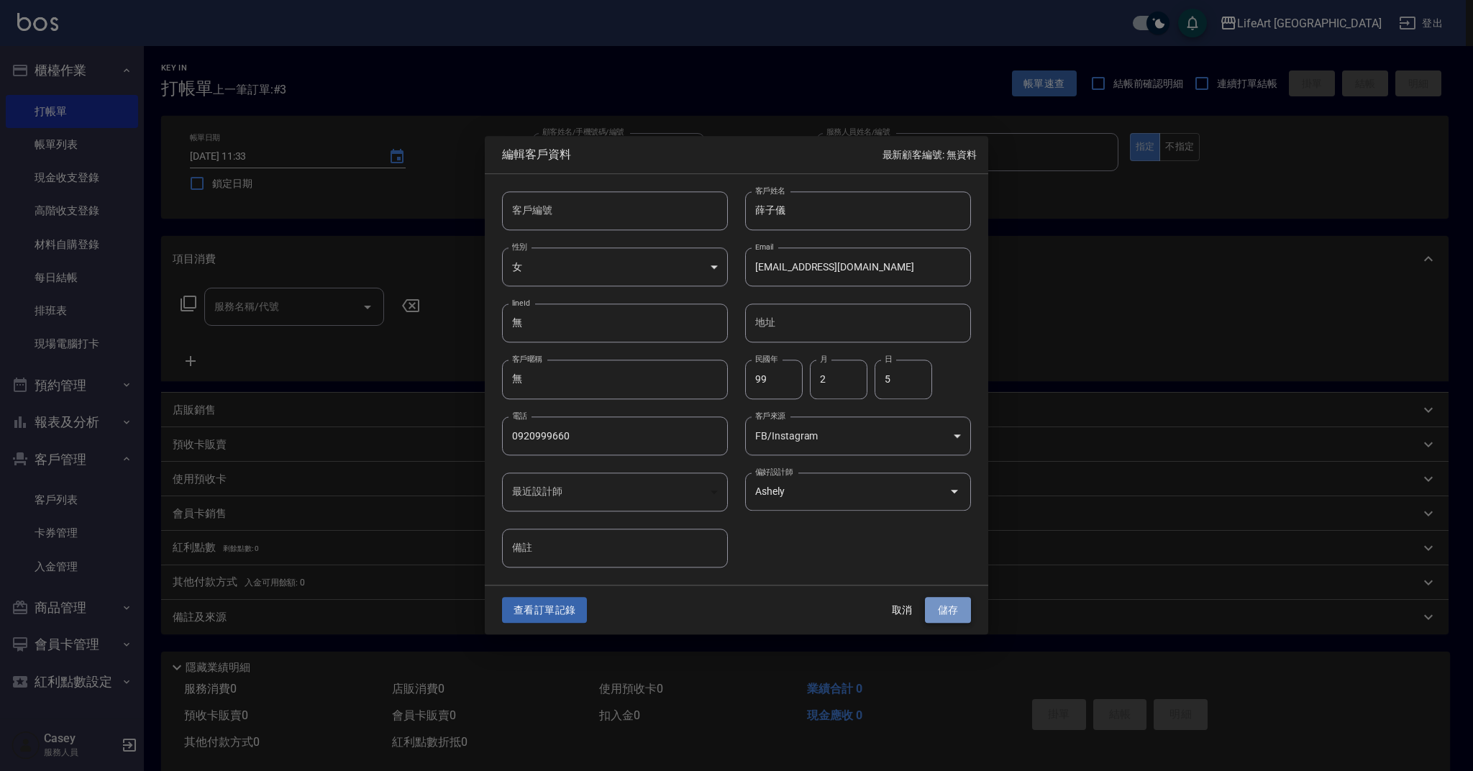
click at [954, 621] on button "儲存" at bounding box center [948, 610] width 46 height 27
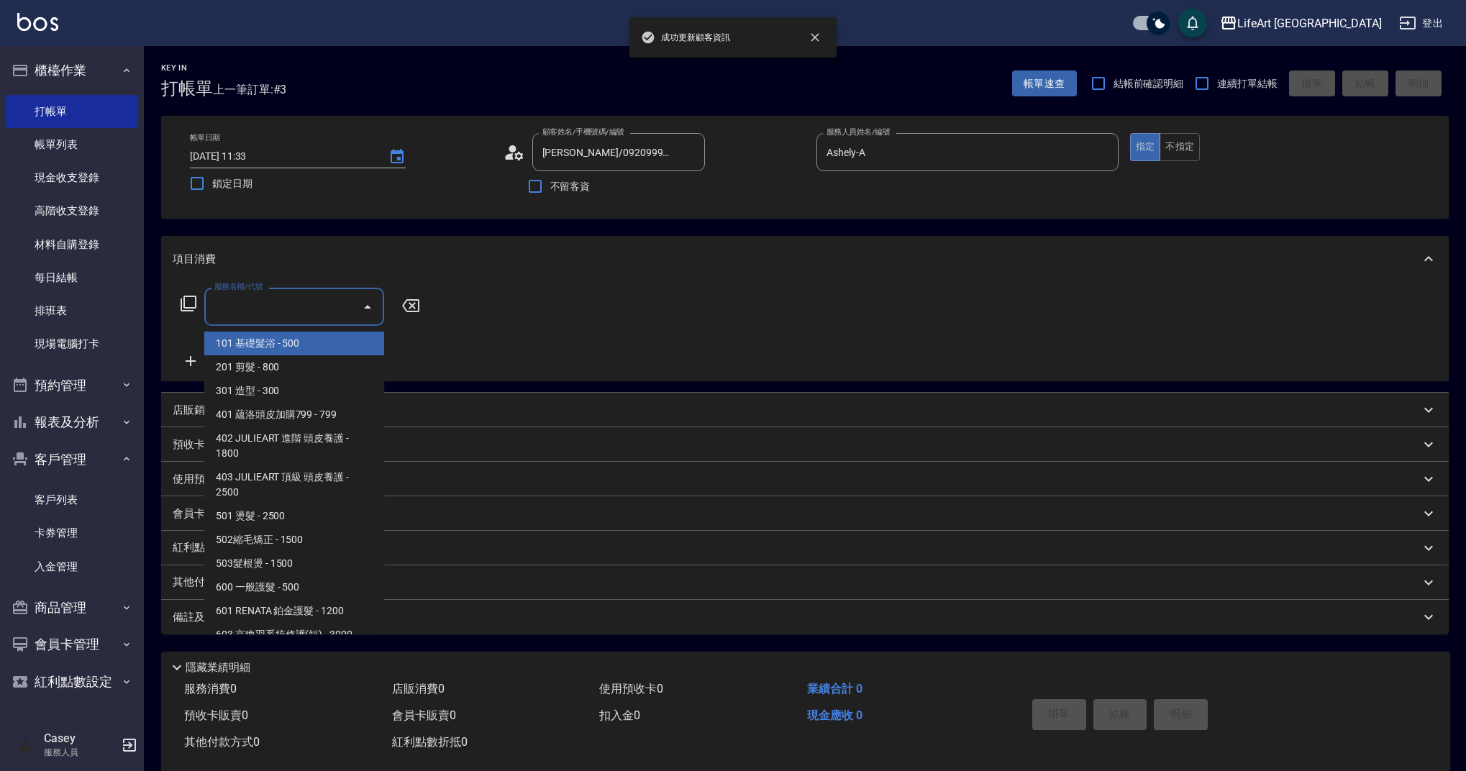
click at [301, 304] on input "服務名稱/代號" at bounding box center [283, 306] width 145 height 25
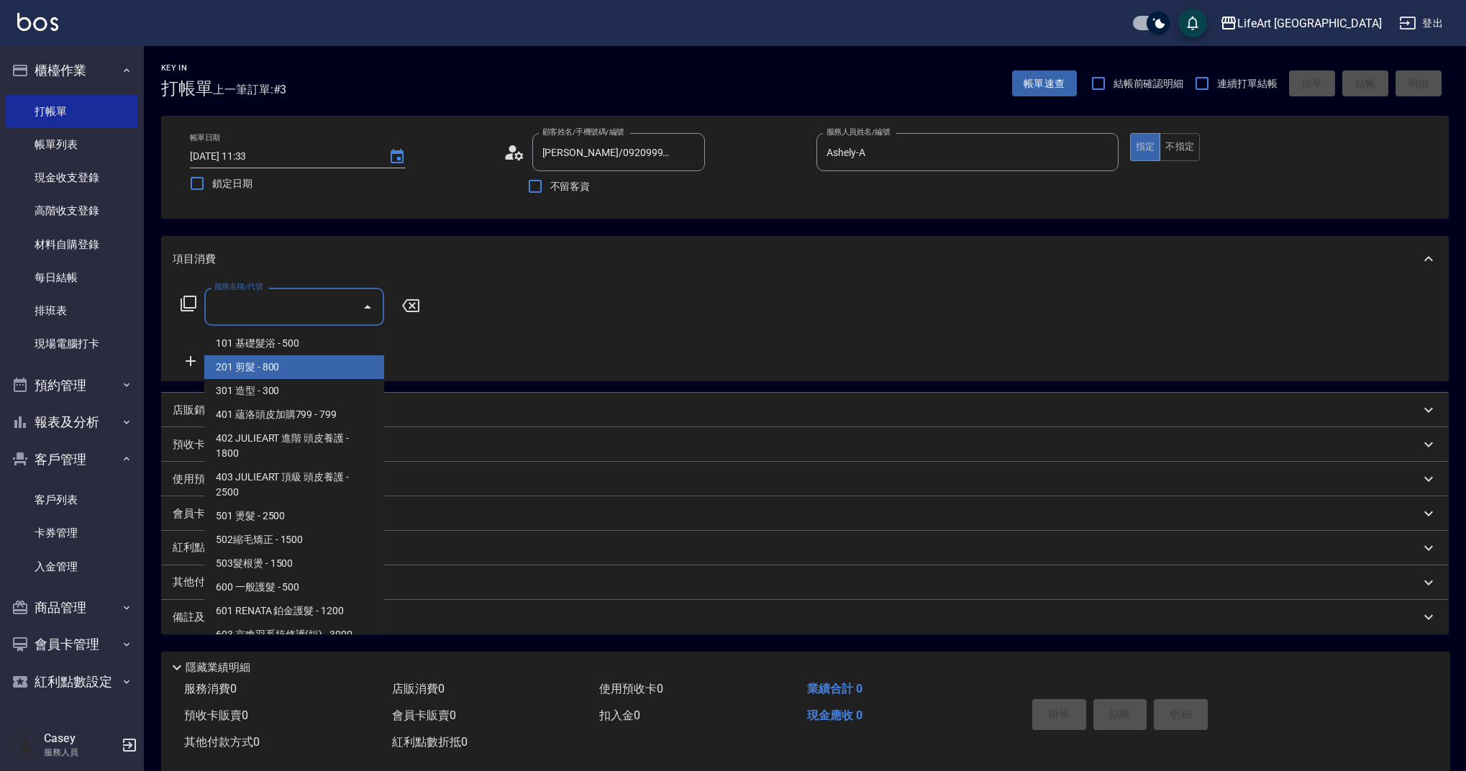
click at [319, 365] on span "201 剪髮 - 800" at bounding box center [294, 367] width 180 height 24
type input "201 剪髮(201)"
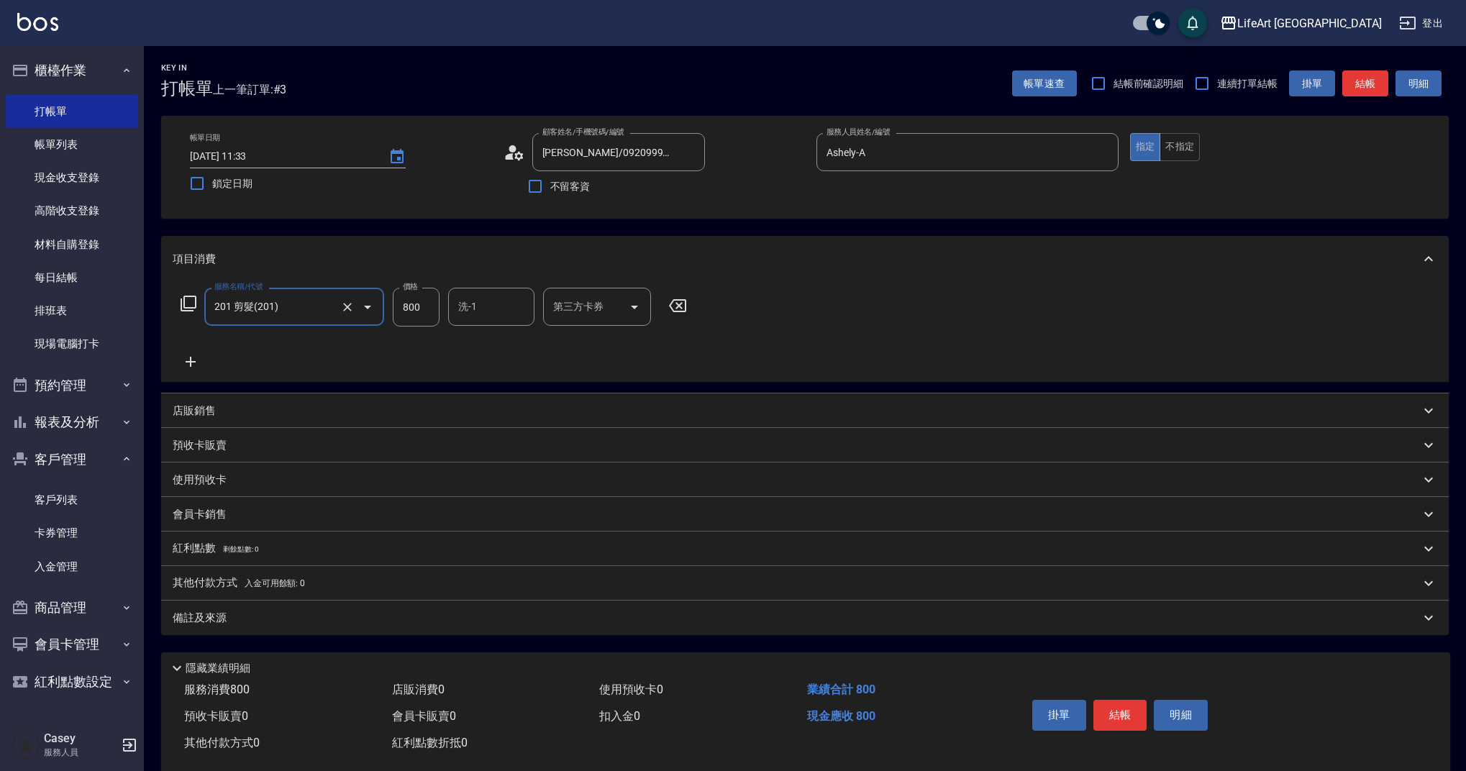
click at [192, 363] on icon at bounding box center [191, 361] width 36 height 17
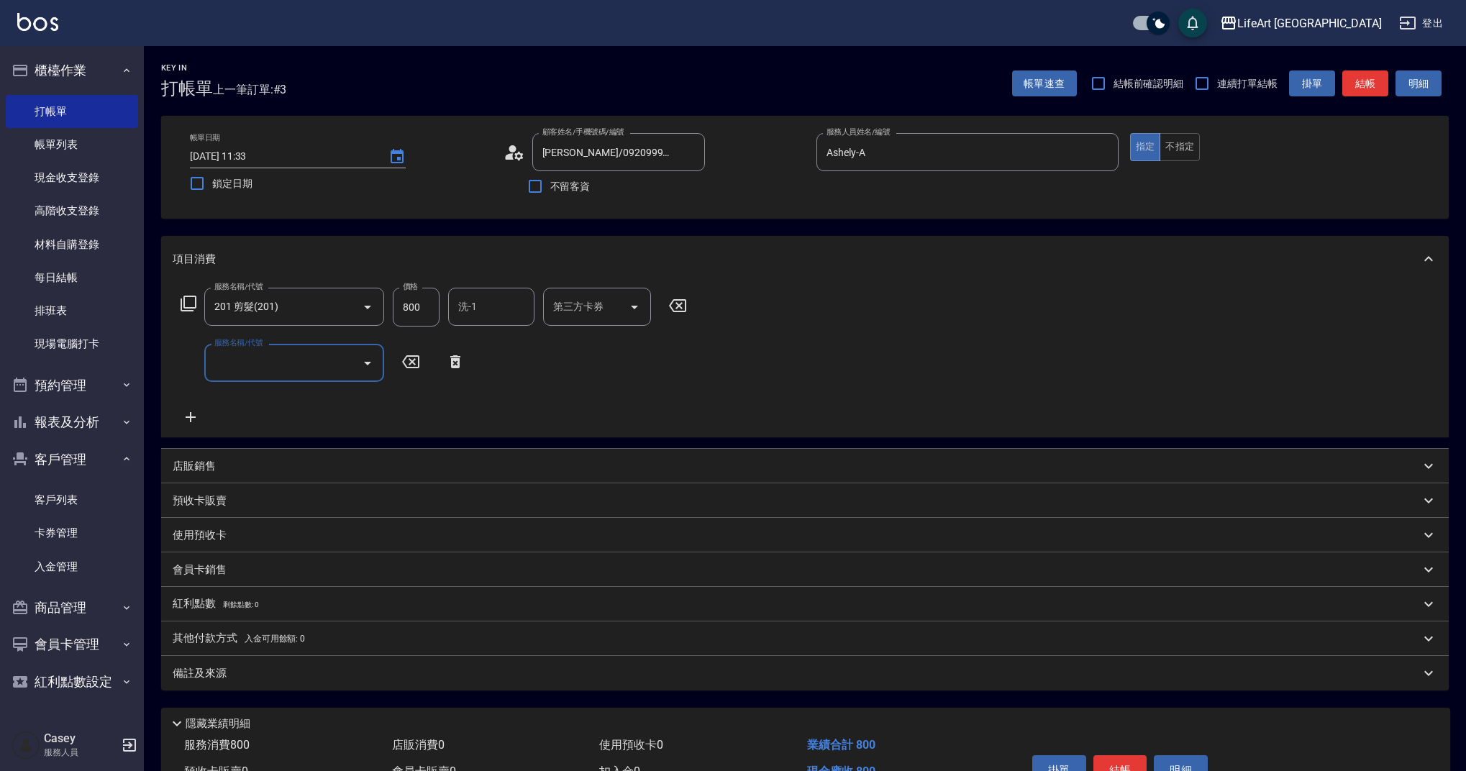
click at [240, 368] on input "服務名稱/代號" at bounding box center [283, 362] width 145 height 25
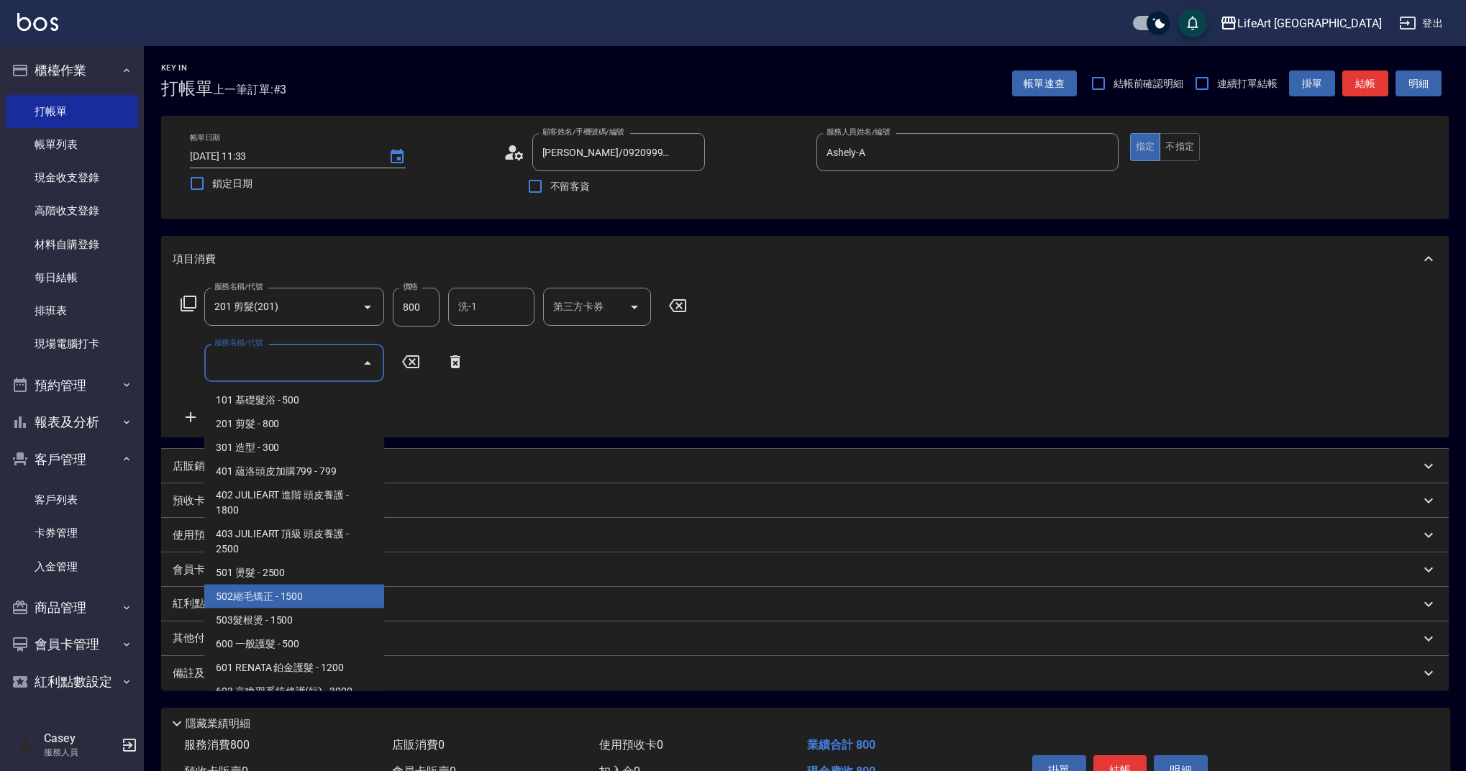
scroll to position [184, 0]
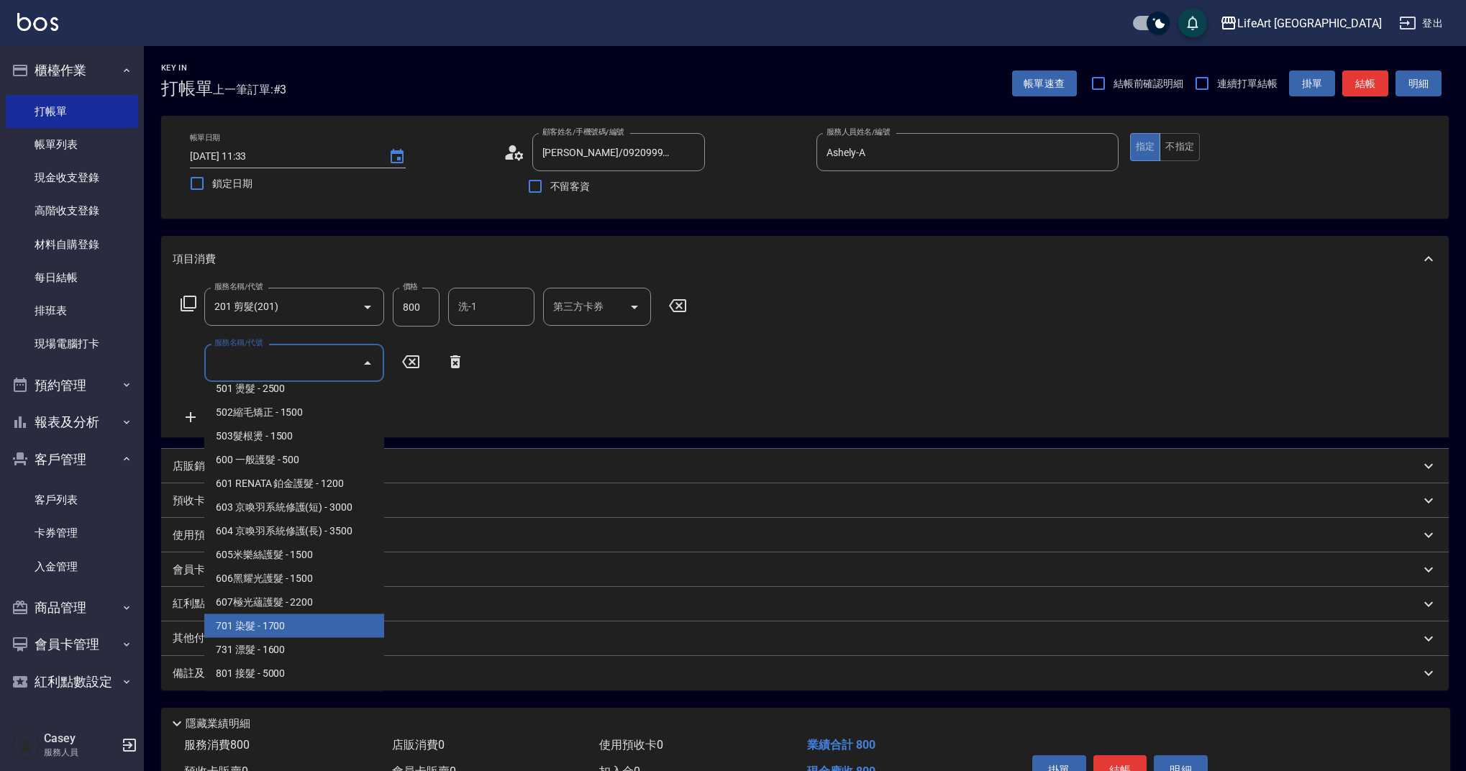
click at [332, 631] on span "701 染髮 - 1700" at bounding box center [294, 626] width 180 height 24
type input "701 染髮(701)"
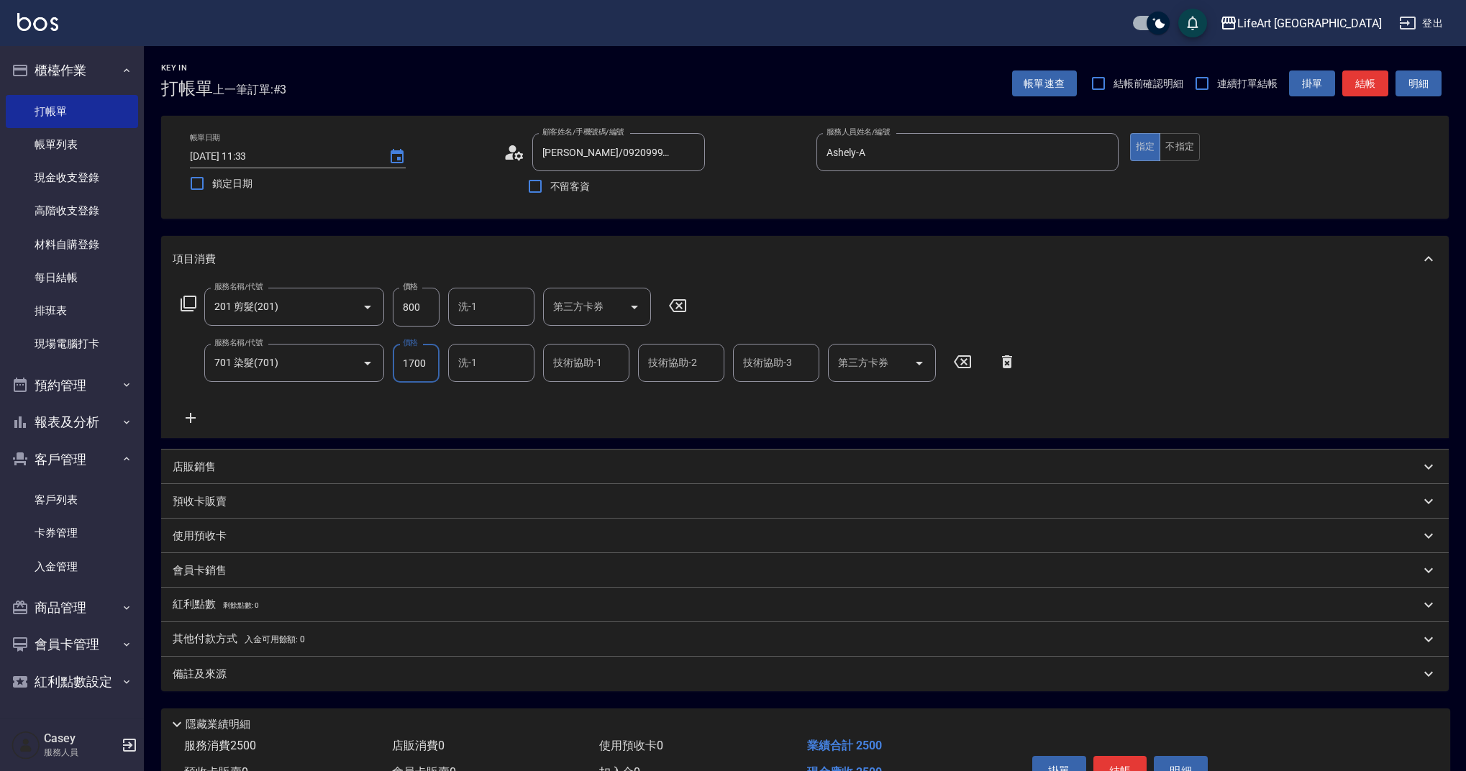
click at [407, 372] on input "1700" at bounding box center [416, 363] width 47 height 39
type input "2100"
click at [508, 305] on input "洗-1" at bounding box center [491, 306] width 73 height 25
click at [502, 344] on span "Lily (無代號)" at bounding box center [486, 343] width 53 height 15
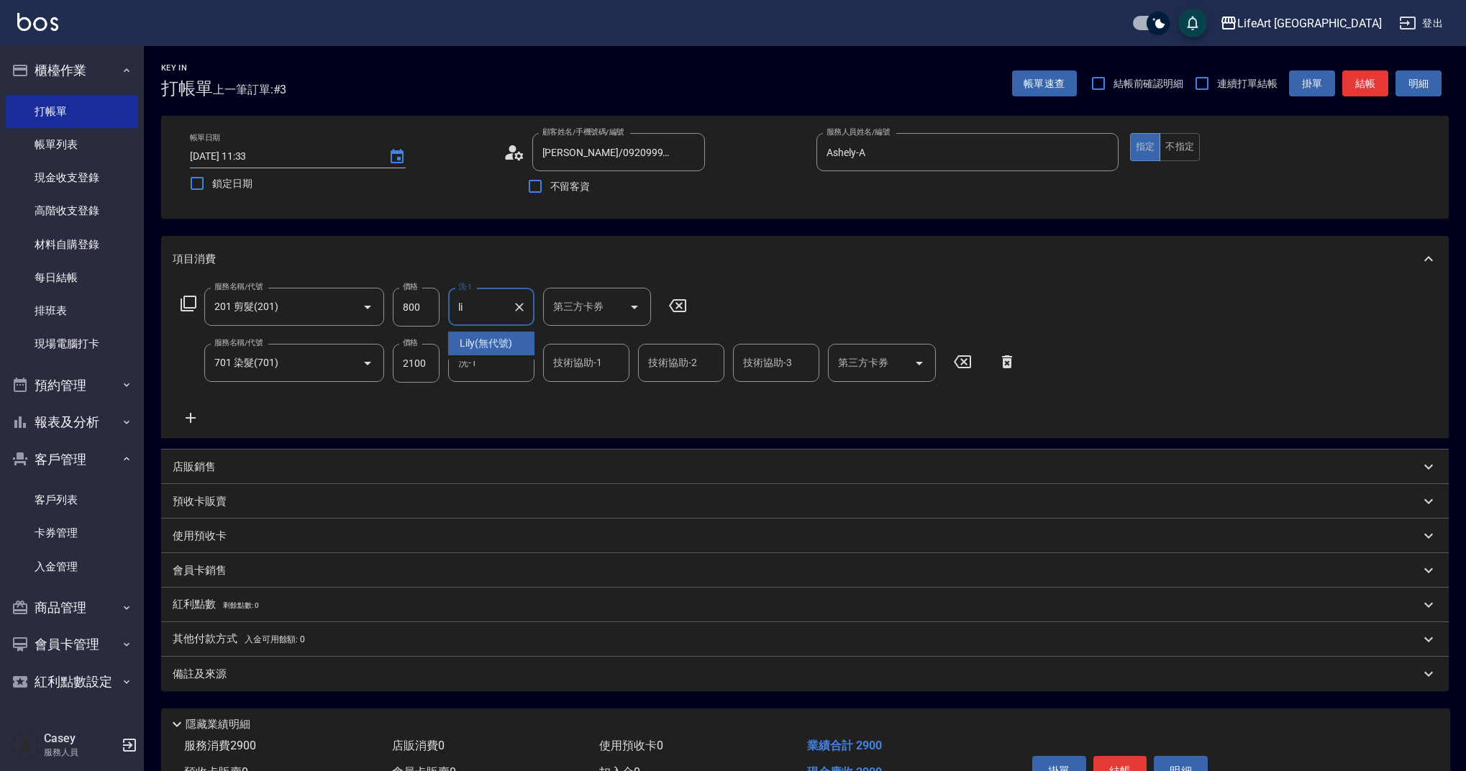
type input "Lily(無代號)"
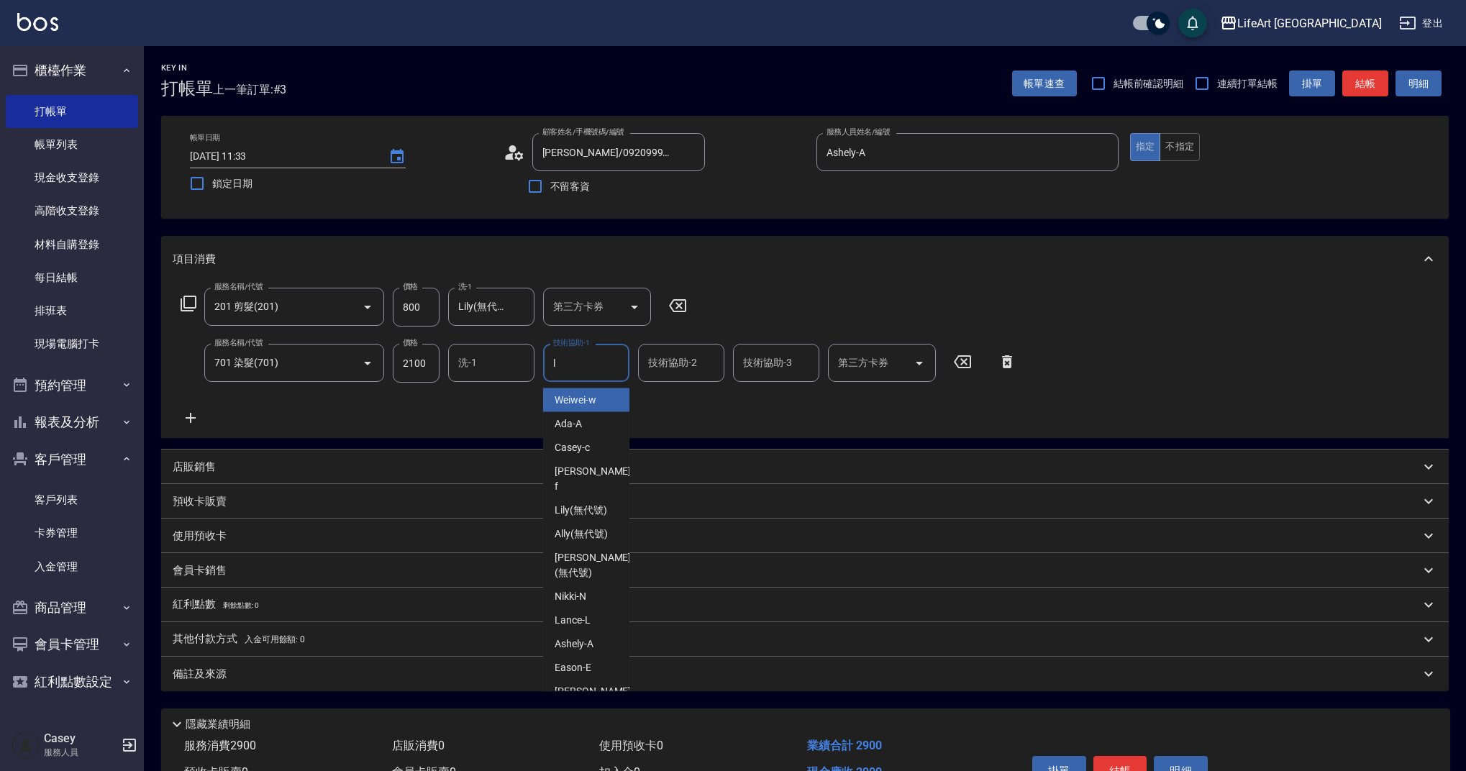
click at [572, 360] on input "l" at bounding box center [585, 362] width 73 height 25
click at [579, 396] on span "Lily (無代號)" at bounding box center [581, 400] width 53 height 15
type input "Lily(無代號)"
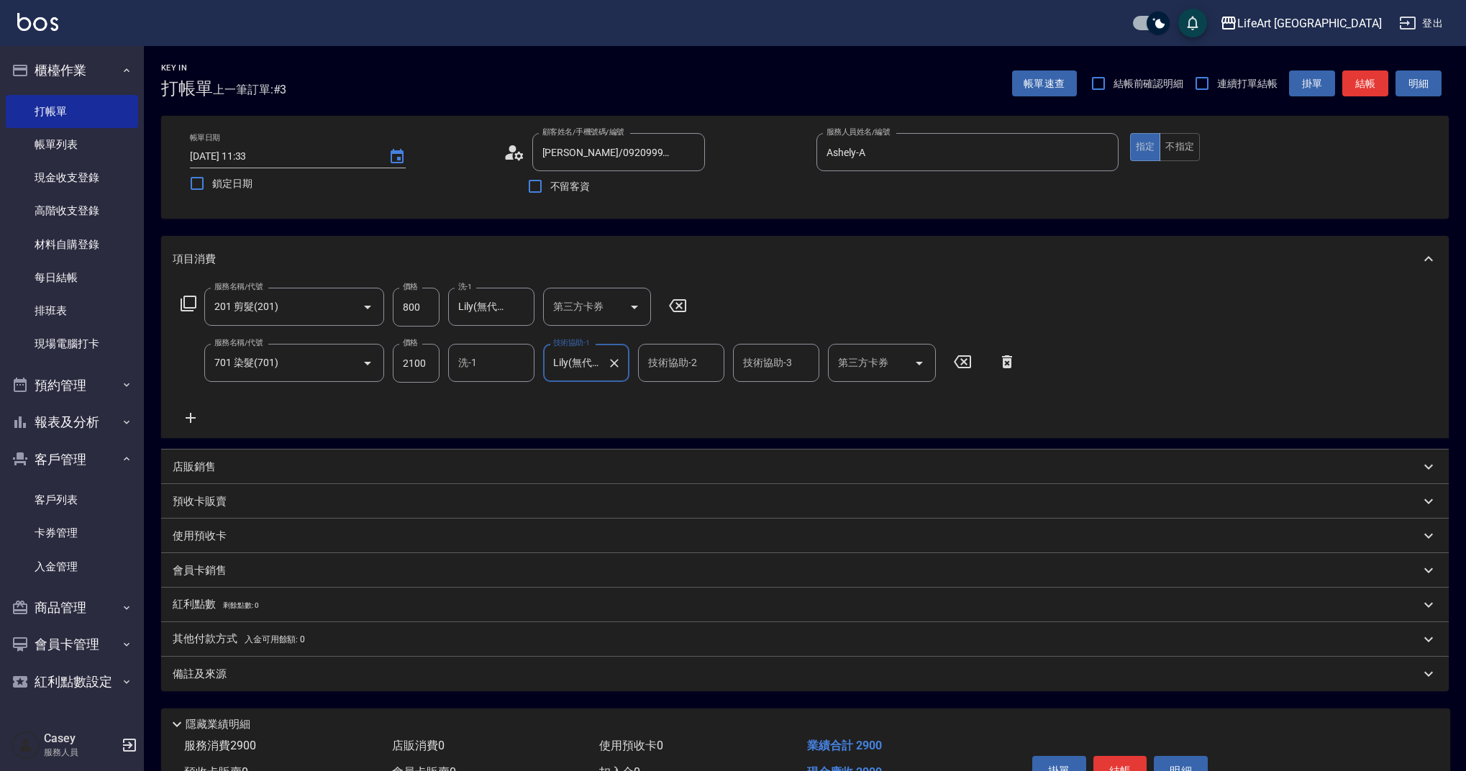
drag, startPoint x: 409, startPoint y: 680, endPoint x: 419, endPoint y: 683, distance: 11.0
click at [408, 680] on div "備註及來源" at bounding box center [796, 674] width 1247 height 15
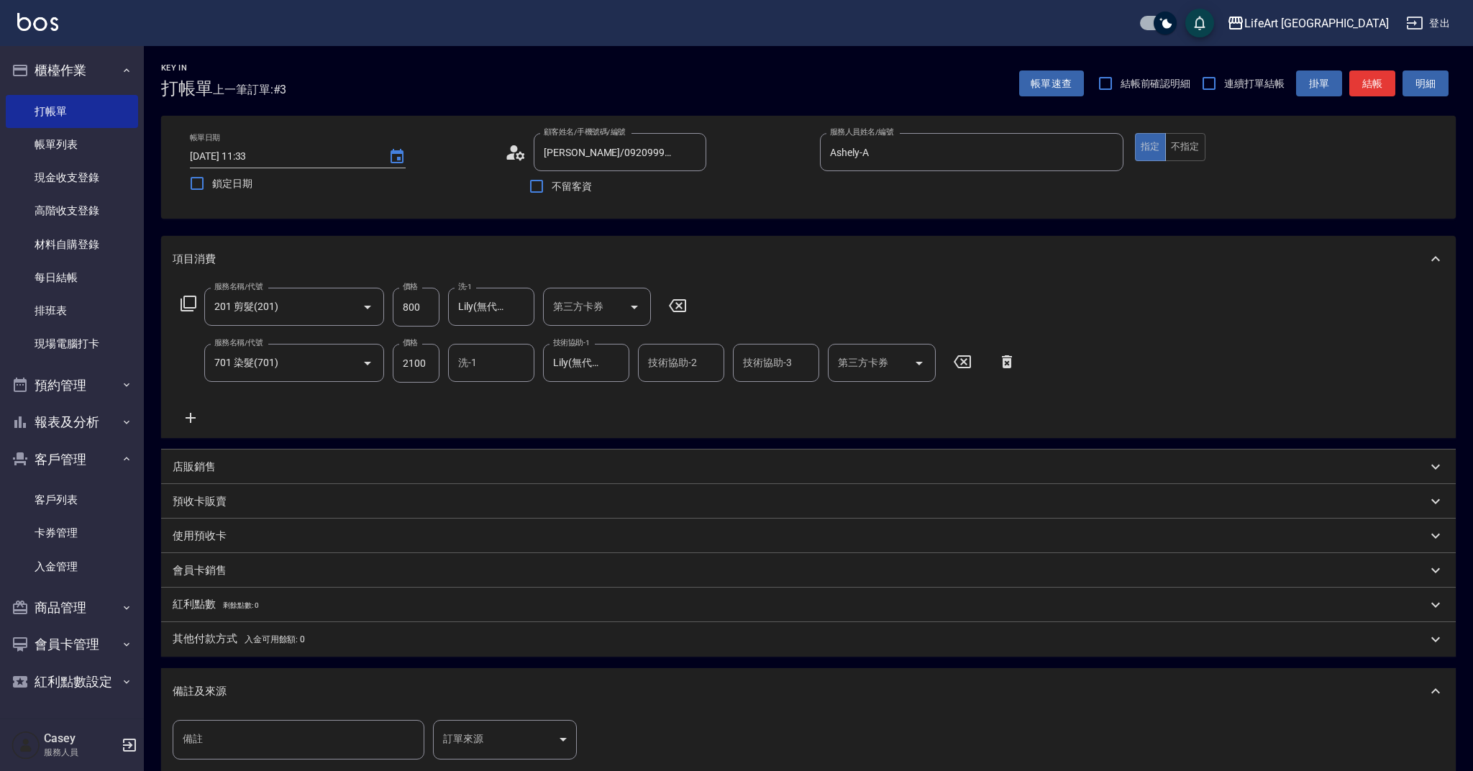
click at [528, 736] on body "LifeArt 蘆洲 登出 櫃檯作業 打帳單 帳單列表 現金收支登錄 高階收支登錄 材料自購登錄 每日結帳 排班表 現場電腦打卡 預約管理 預約管理 單日預約…" at bounding box center [736, 472] width 1473 height 944
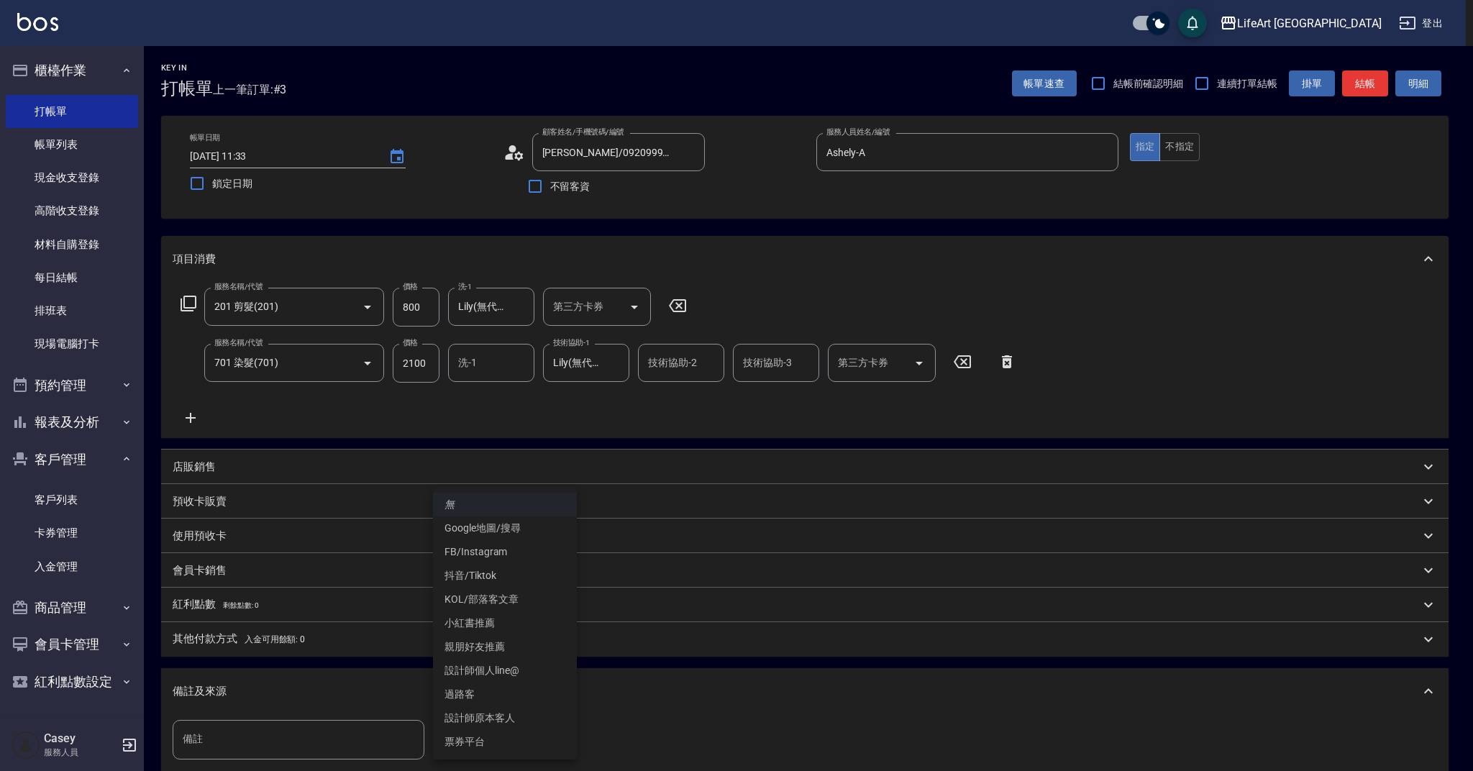
click at [521, 719] on li "設計師原本客人" at bounding box center [505, 718] width 144 height 24
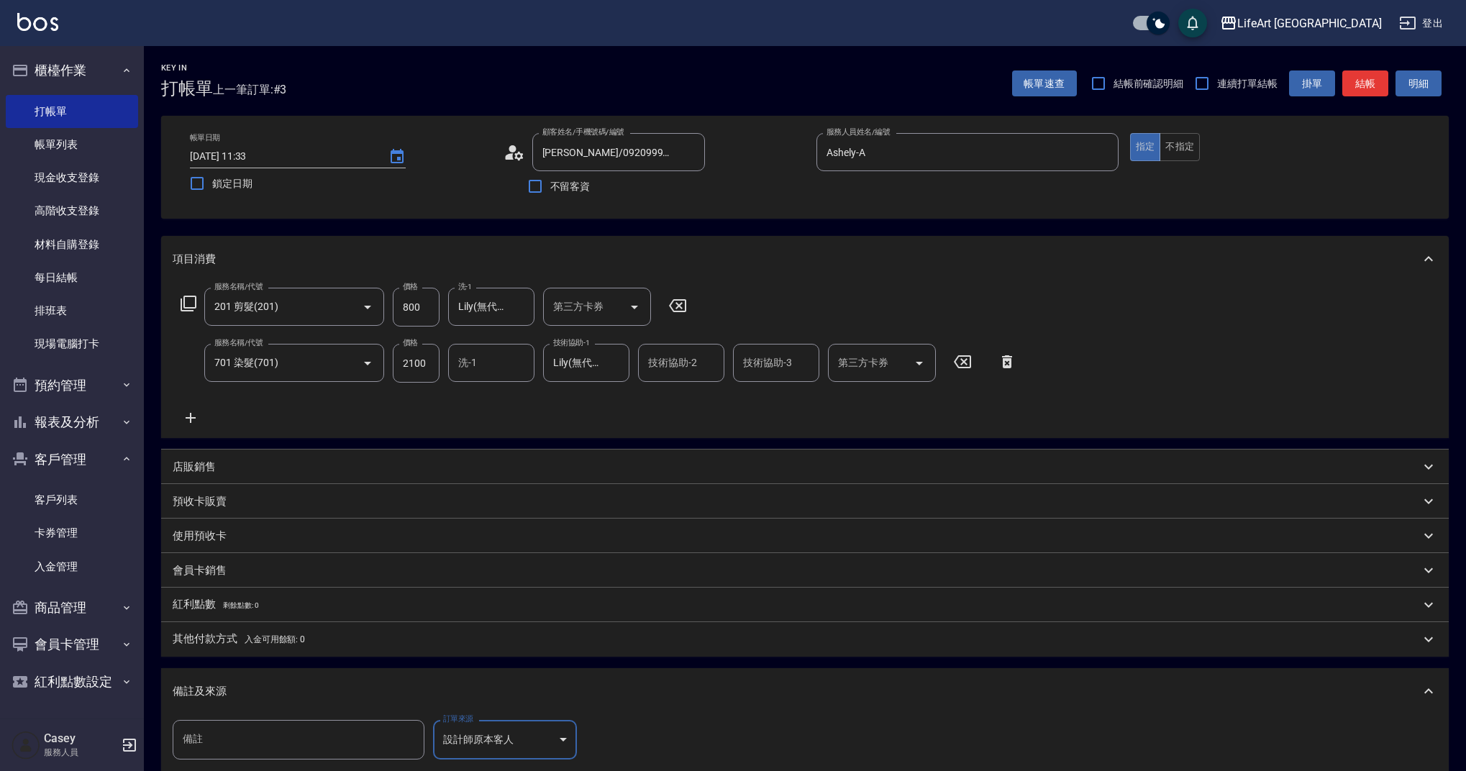
click at [508, 731] on body "LifeArt 蘆洲 登出 櫃檯作業 打帳單 帳單列表 現金收支登錄 高階收支登錄 材料自購登錄 每日結帳 排班表 現場電腦打卡 預約管理 預約管理 單日預約…" at bounding box center [733, 472] width 1466 height 944
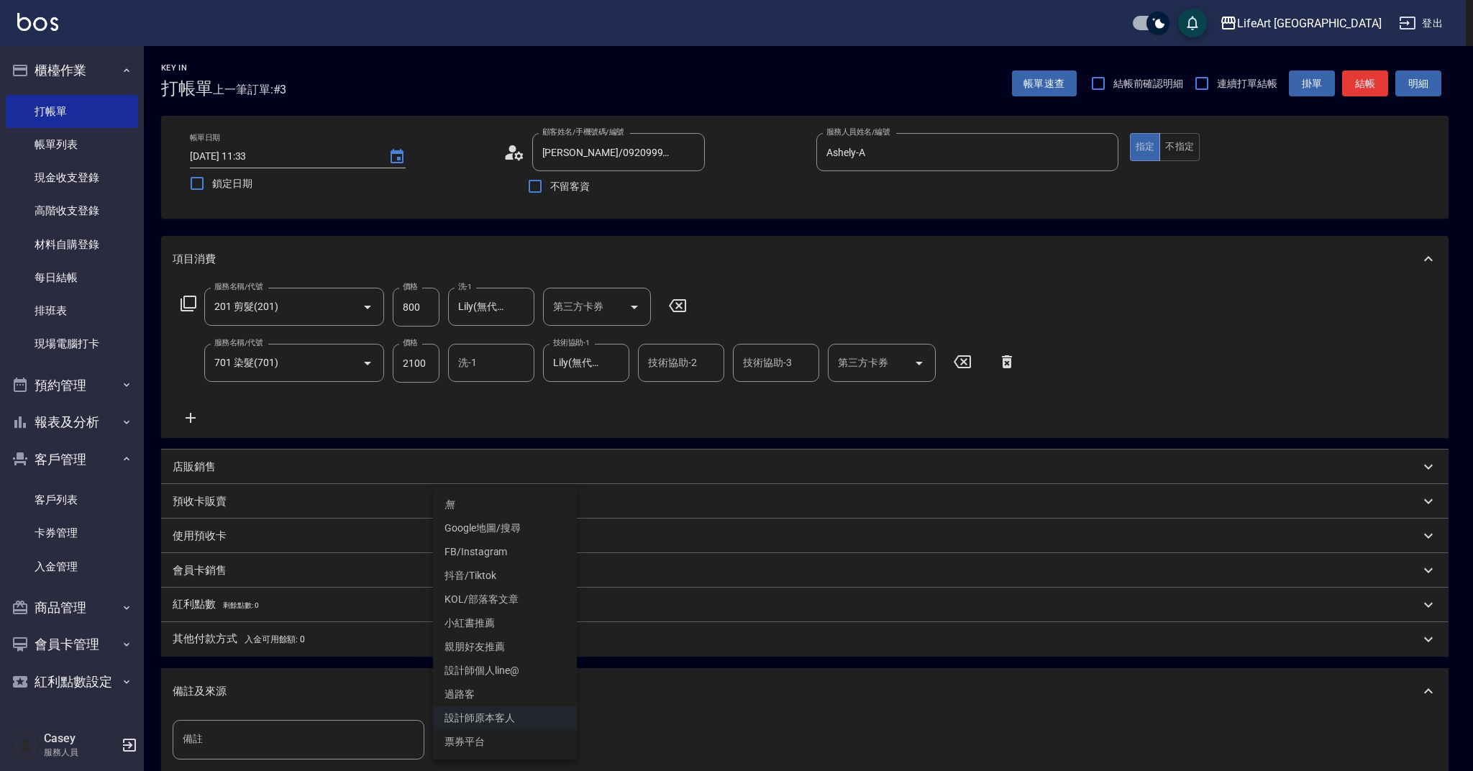
click at [499, 543] on li "FB/Instagram" at bounding box center [505, 552] width 144 height 24
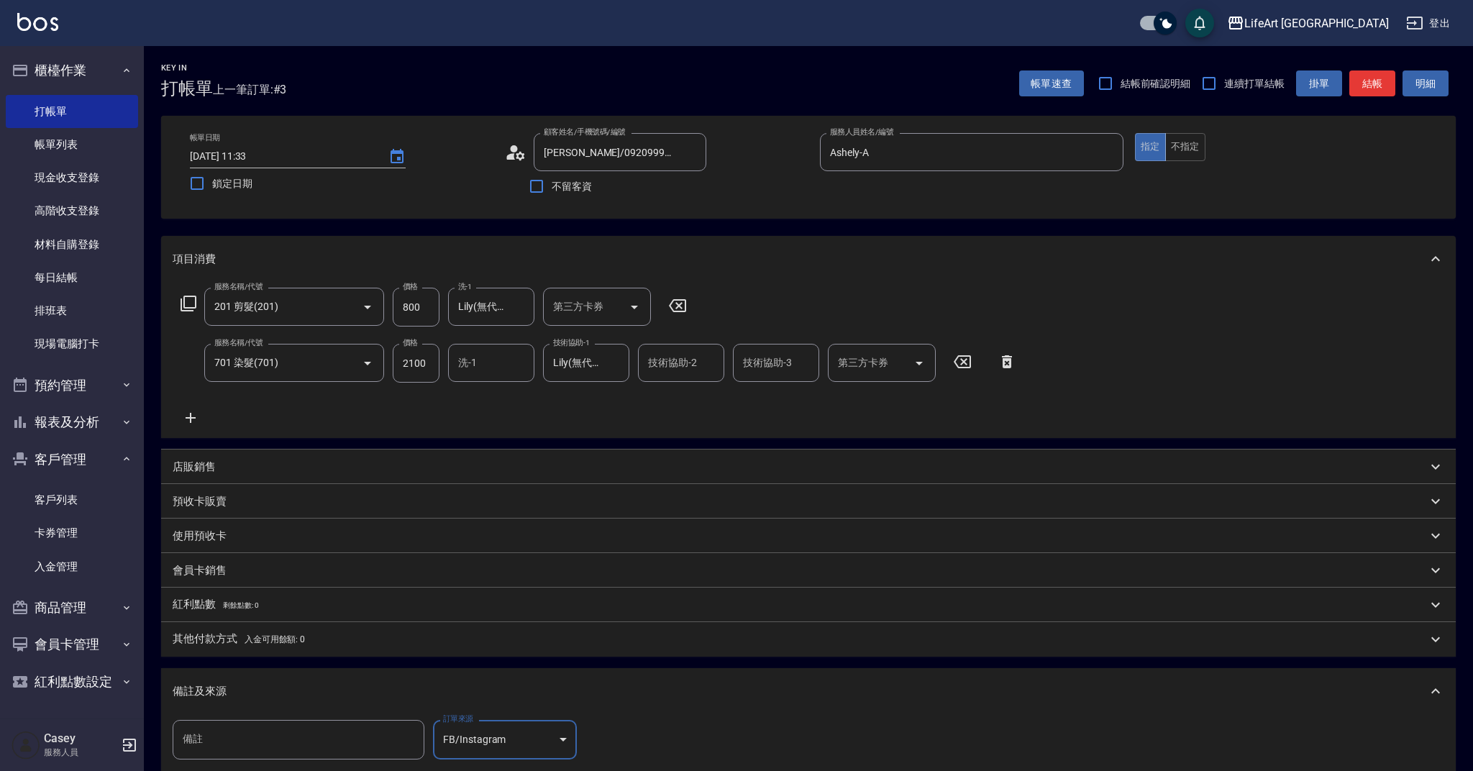
type input "FB/Instagram"
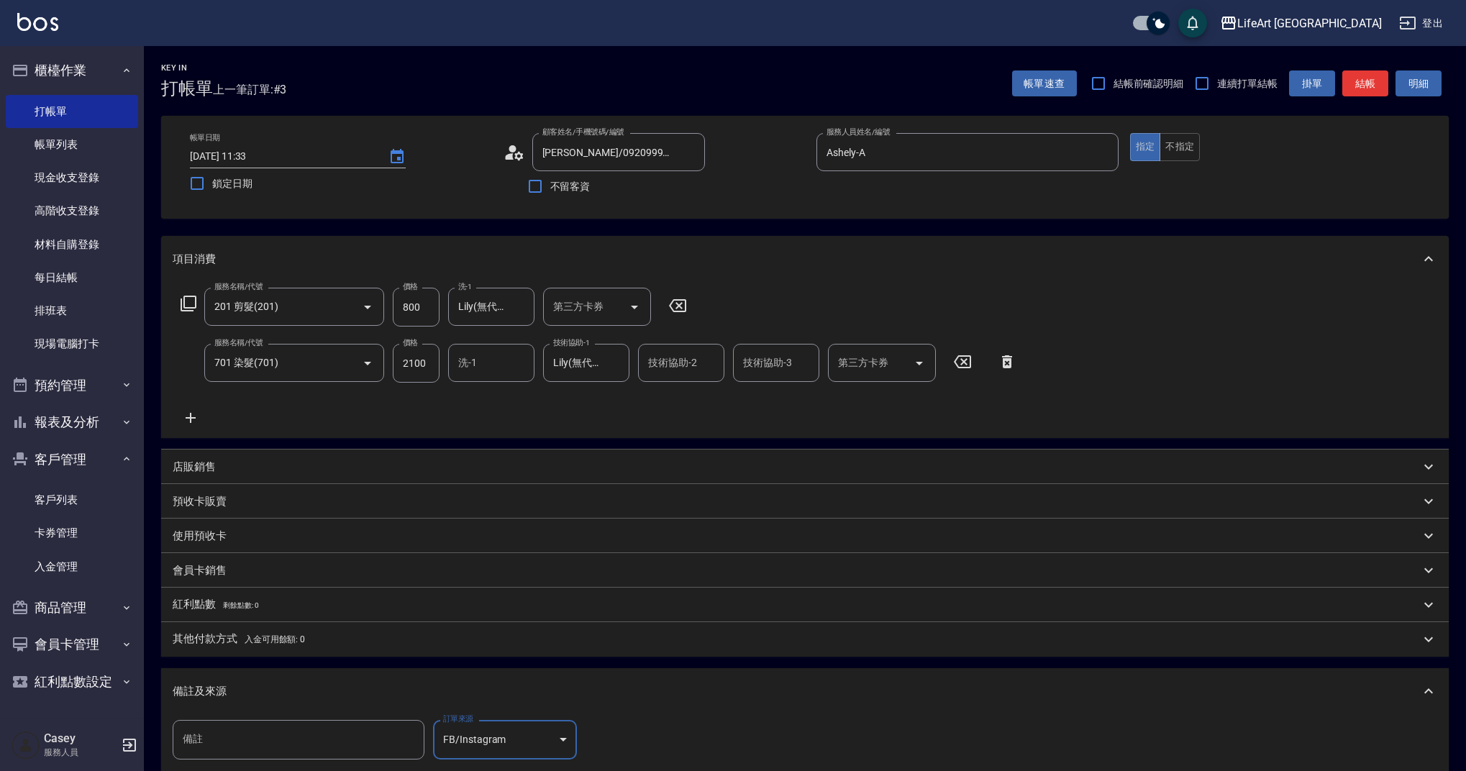
scroll to position [179, 0]
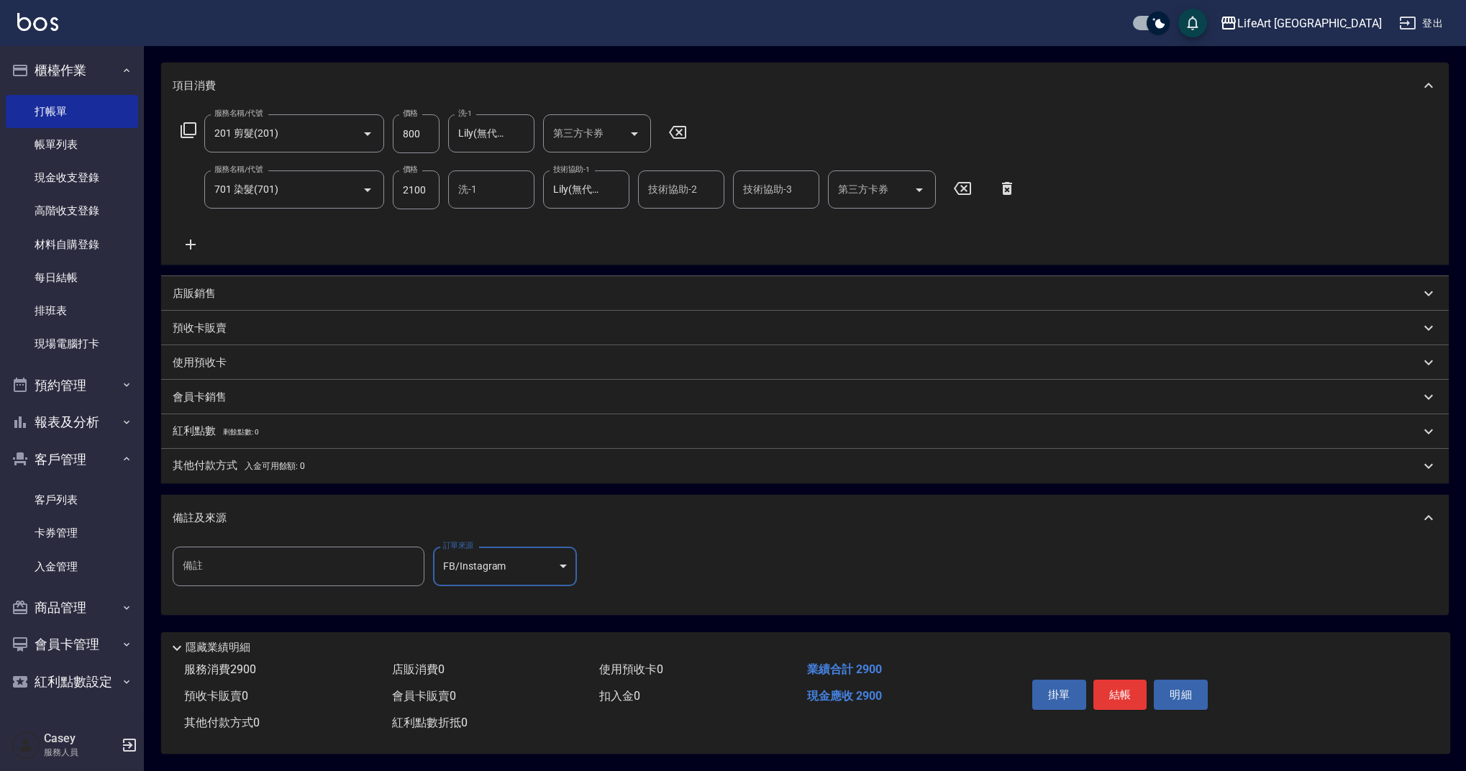
click at [255, 470] on div "其他付款方式 入金可用餘額: 0" at bounding box center [804, 466] width 1287 height 35
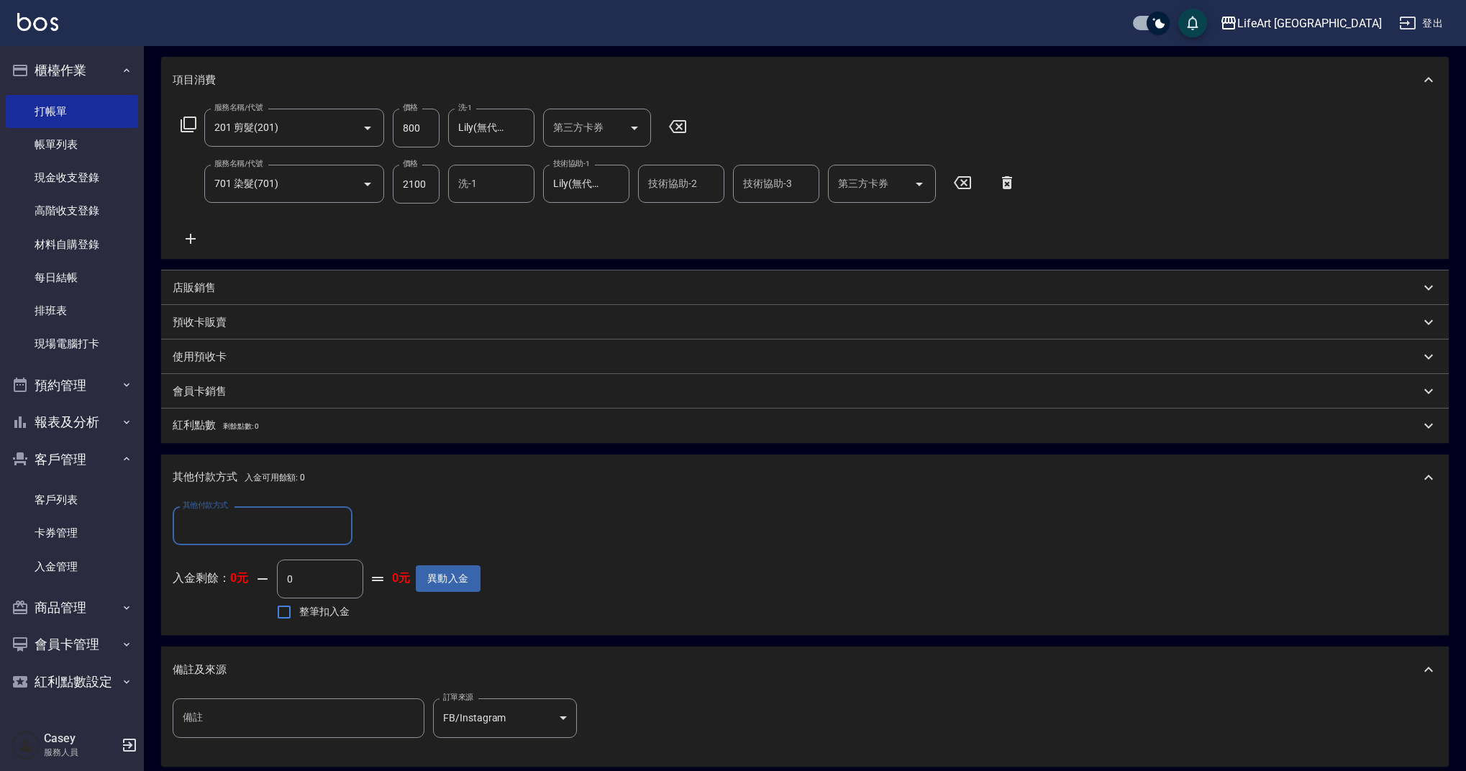
click at [250, 527] on input "其他付款方式" at bounding box center [262, 525] width 167 height 25
click at [242, 566] on span "轉帳" at bounding box center [263, 563] width 180 height 24
type input "轉帳"
click at [419, 528] on input "0" at bounding box center [415, 525] width 108 height 39
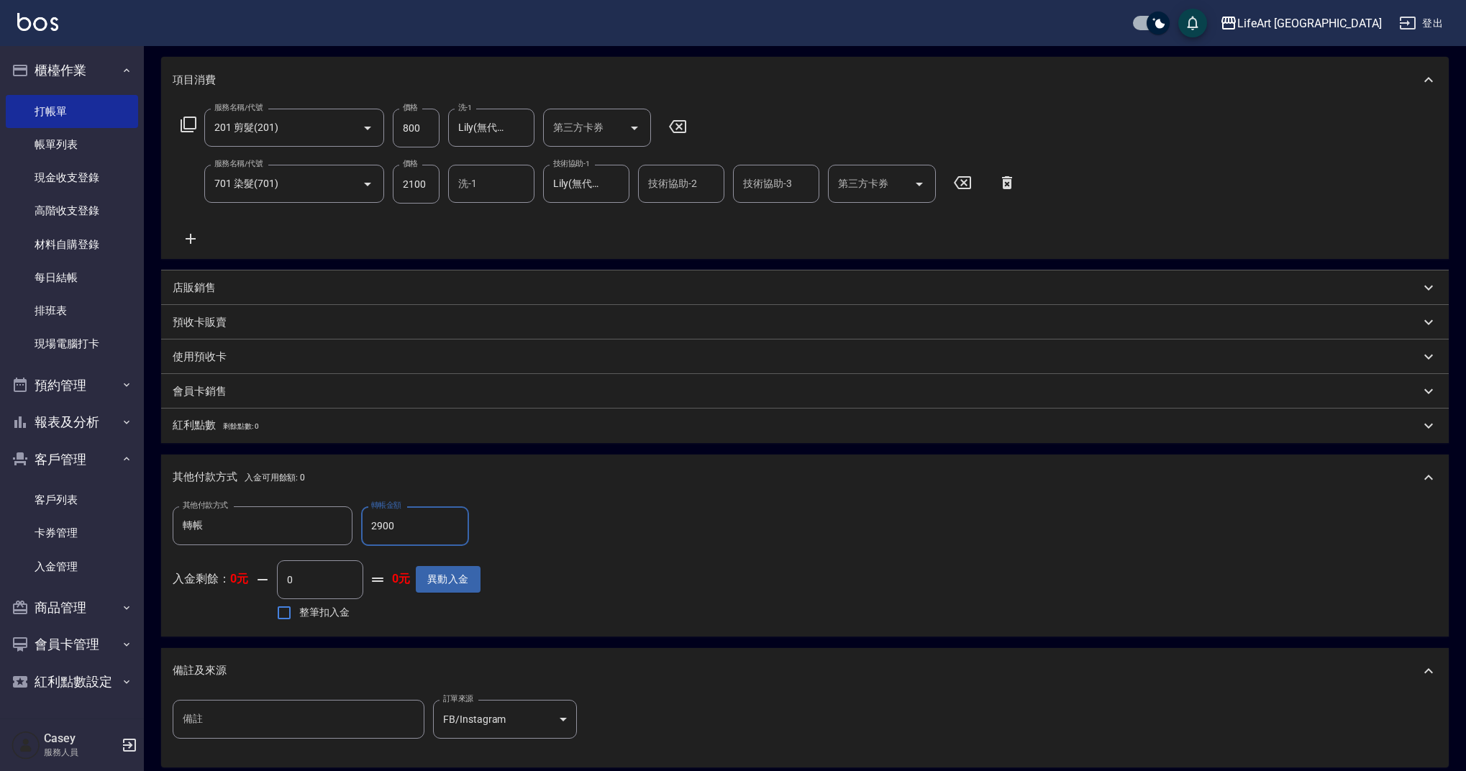
scroll to position [338, 0]
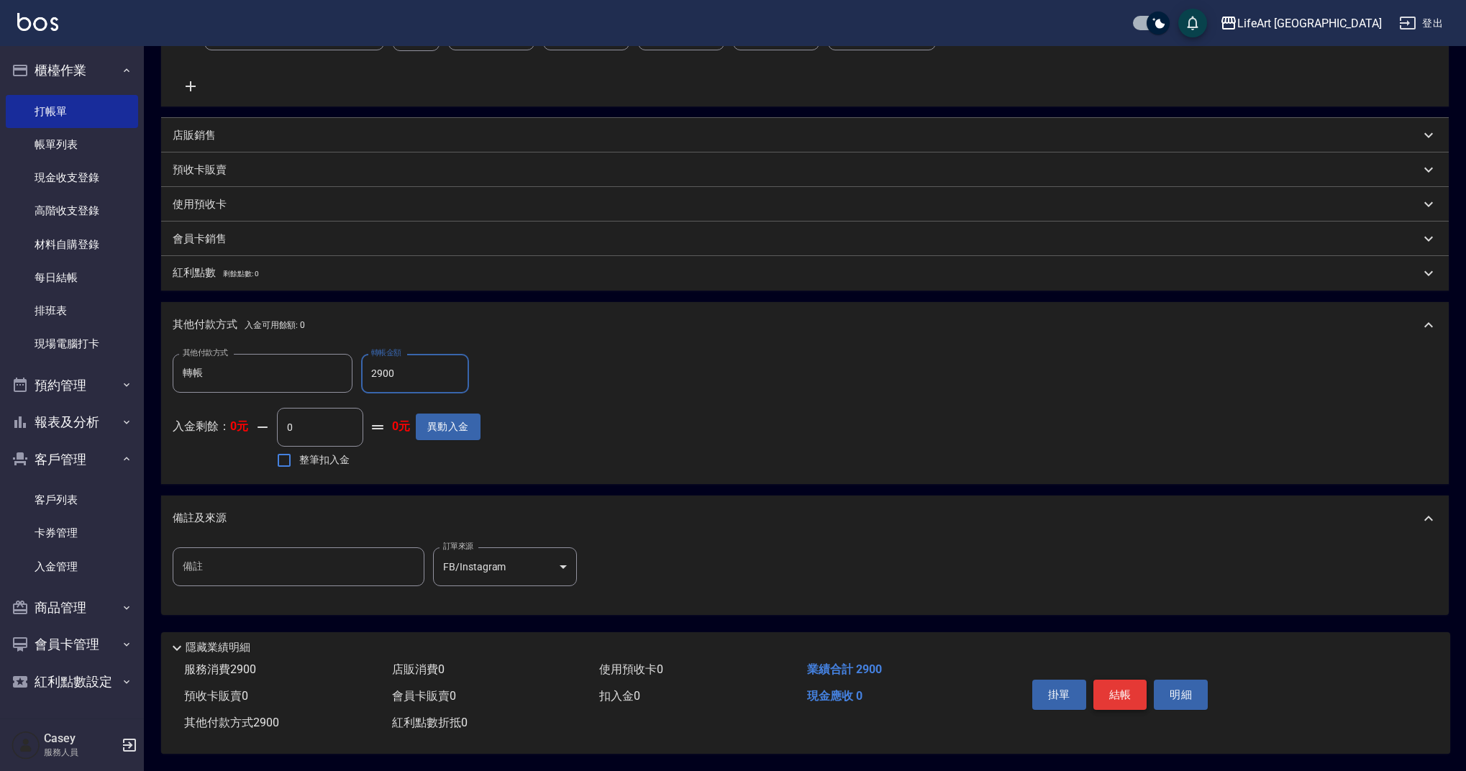
type input "2900"
click at [1108, 685] on button "結帳" at bounding box center [1120, 695] width 54 height 30
